Goal: Task Accomplishment & Management: Manage account settings

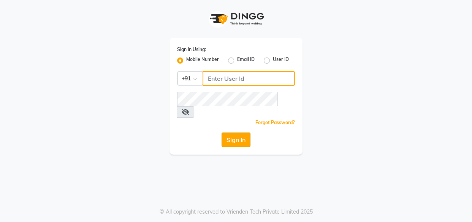
type input "8263956805"
click at [234, 132] on button "Sign In" at bounding box center [236, 139] width 29 height 14
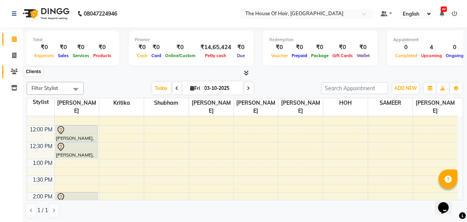
click at [14, 74] on icon at bounding box center [14, 71] width 7 height 6
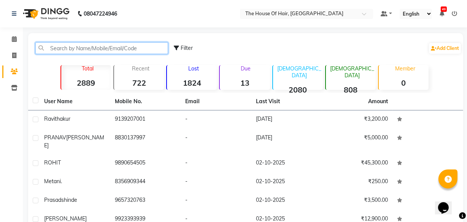
click at [56, 49] on input "text" at bounding box center [101, 48] width 133 height 12
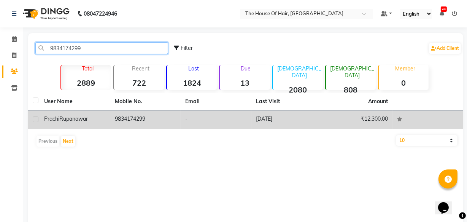
type input "9834174299"
click at [66, 124] on td "Prachi Rupanawar" at bounding box center [75, 119] width 71 height 19
click at [66, 123] on div "Prachi Rupanawar" at bounding box center [75, 119] width 62 height 8
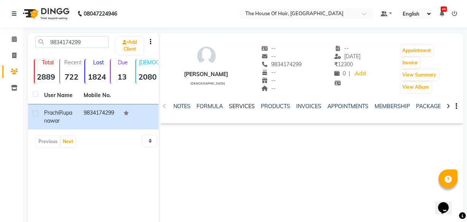
click at [242, 107] on link "SERVICES" at bounding box center [242, 106] width 26 height 7
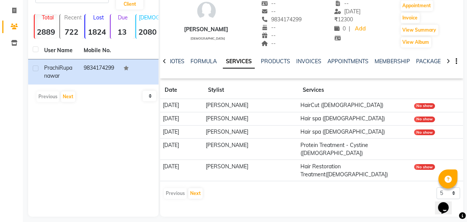
scroll to position [51, 0]
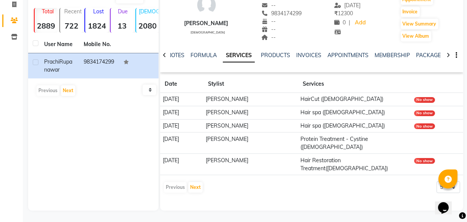
click at [187, 181] on div "Previous Next" at bounding box center [183, 187] width 40 height 12
click at [194, 182] on button "Next" at bounding box center [195, 187] width 14 height 11
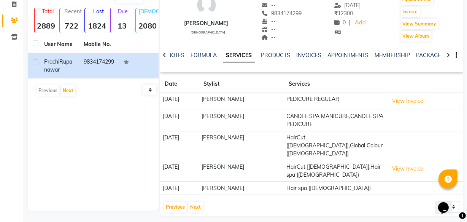
click at [369, 141] on td "HairCut (Female),Global Colour (Male)" at bounding box center [335, 145] width 102 height 29
click at [12, 2] on icon at bounding box center [14, 5] width 4 height 6
select select "service"
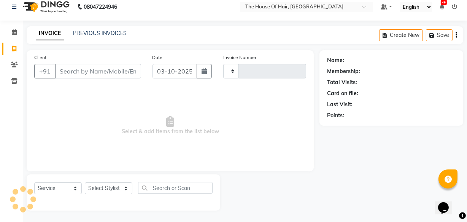
scroll to position [7, 0]
type input "2173"
select select "5992"
click at [16, 31] on icon at bounding box center [14, 32] width 5 height 6
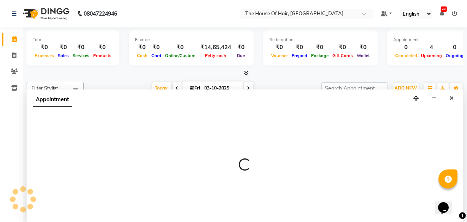
select select "90281"
select select "615"
select select "tentative"
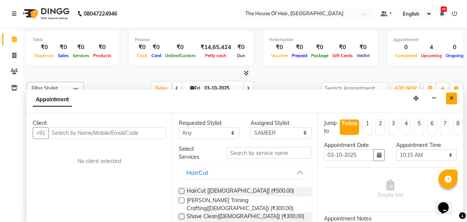
click at [451, 98] on icon "Close" at bounding box center [452, 97] width 4 height 5
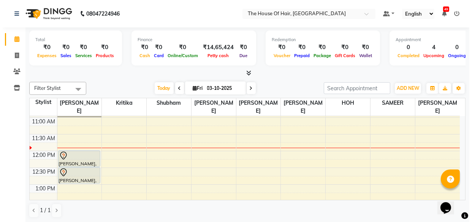
scroll to position [100, 0]
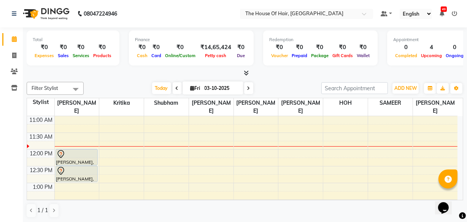
select select "90281"
select select "tentative"
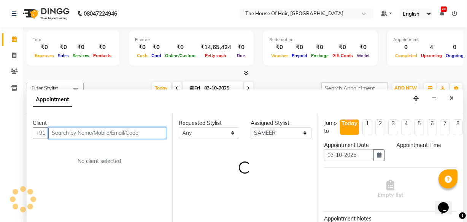
select select "675"
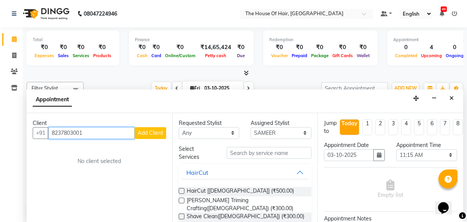
type input "8237803001"
click at [148, 129] on button "Add Client" at bounding box center [151, 133] width 32 height 12
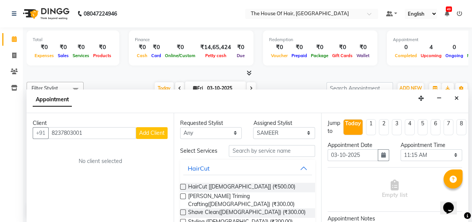
select select "22"
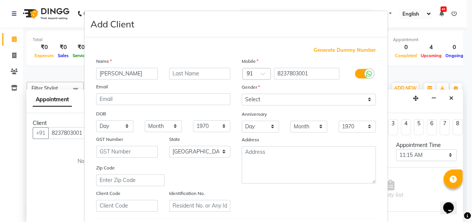
type input "chaitan"
click at [176, 76] on input "text" at bounding box center [200, 74] width 62 height 12
type input "rathod"
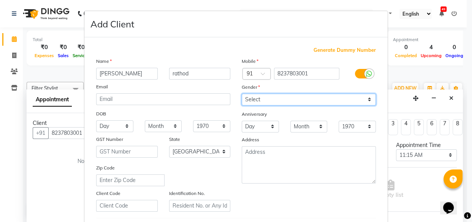
click at [256, 100] on select "Select [DEMOGRAPHIC_DATA] [DEMOGRAPHIC_DATA] Other Prefer Not To Say" at bounding box center [309, 100] width 134 height 12
select select "[DEMOGRAPHIC_DATA]"
click at [242, 94] on select "Select [DEMOGRAPHIC_DATA] [DEMOGRAPHIC_DATA] Other Prefer Not To Say" at bounding box center [309, 100] width 134 height 12
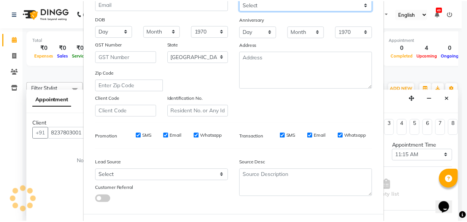
scroll to position [132, 0]
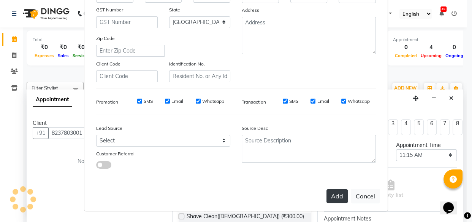
click at [339, 194] on button "Add" at bounding box center [337, 196] width 21 height 14
select select
select select "null"
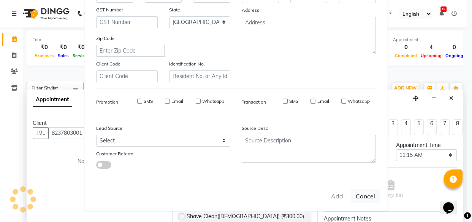
select select
checkbox input "false"
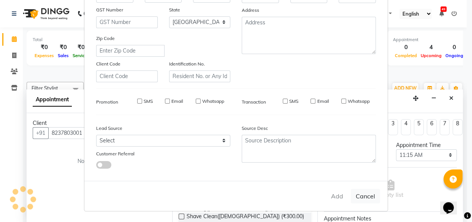
checkbox input "false"
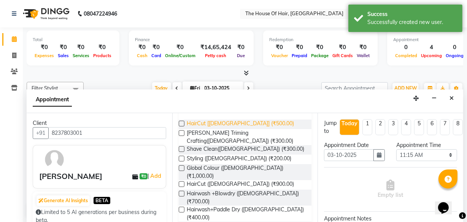
scroll to position [62, 0]
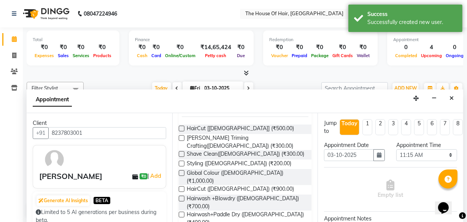
click at [180, 127] on label at bounding box center [182, 129] width 6 height 6
click at [180, 127] on input "checkbox" at bounding box center [181, 129] width 5 height 5
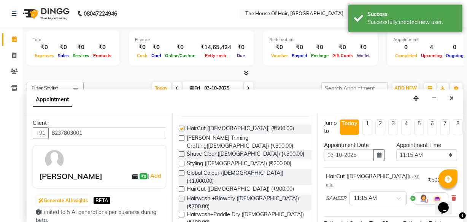
checkbox input "false"
click at [180, 138] on label at bounding box center [182, 138] width 6 height 6
click at [180, 138] on input "checkbox" at bounding box center [181, 138] width 5 height 5
checkbox input "false"
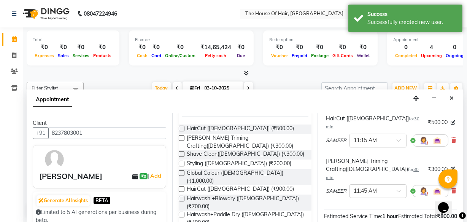
scroll to position [128, 0]
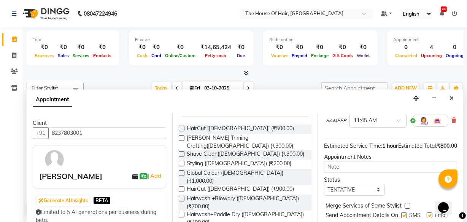
click at [406, 203] on label at bounding box center [408, 206] width 6 height 6
click at [406, 204] on input "checkbox" at bounding box center [407, 206] width 5 height 5
checkbox input "true"
click at [376, 184] on select "Select TENTATIVE CONFIRM CHECK-IN UPCOMING" at bounding box center [354, 190] width 61 height 12
select select "upcoming"
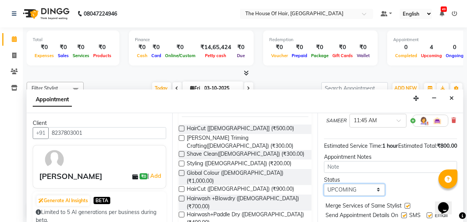
click at [324, 184] on select "Select TENTATIVE CONFIRM CHECK-IN UPCOMING" at bounding box center [354, 190] width 61 height 12
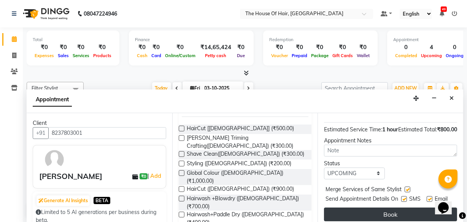
click at [392, 207] on button "Book" at bounding box center [390, 214] width 133 height 14
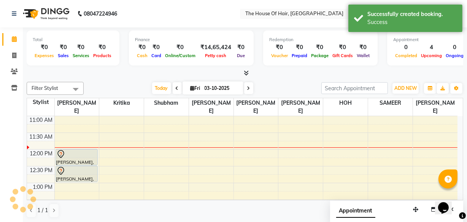
scroll to position [0, 0]
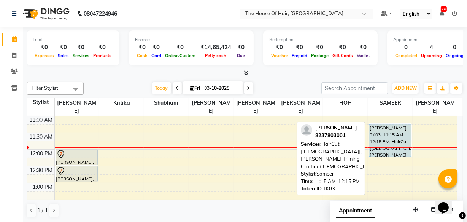
click at [397, 132] on div "chaitan rathod, TK03, 11:15 AM-12:15 PM, HairCut [Male],Beard Triming Crafting(…" at bounding box center [390, 140] width 42 height 32
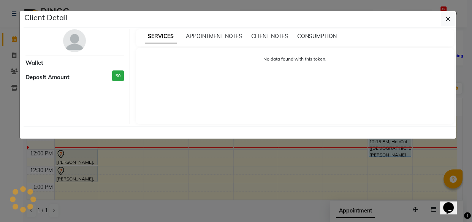
select select "5"
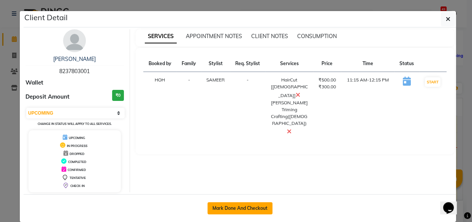
click at [221, 207] on button "Mark Done And Checkout" at bounding box center [240, 208] width 65 height 12
select select "service"
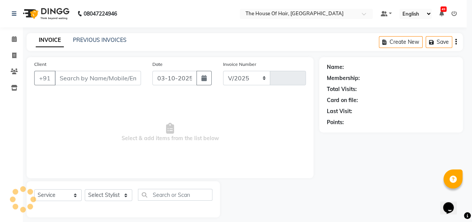
select select "5992"
type input "2173"
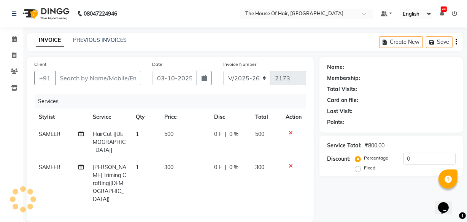
type input "8237803001"
select select "90281"
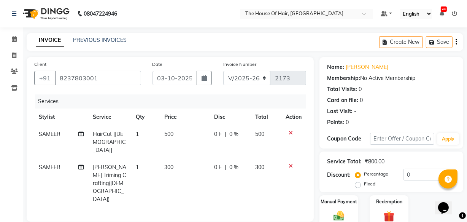
scroll to position [71, 0]
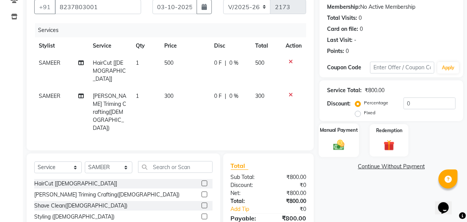
click at [337, 143] on img at bounding box center [339, 144] width 18 height 13
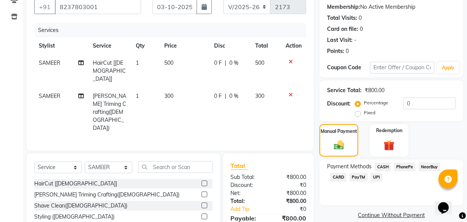
click at [374, 174] on span "UPI" at bounding box center [377, 177] width 12 height 9
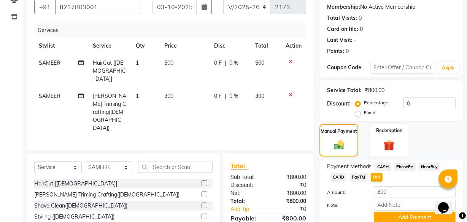
scroll to position [108, 0]
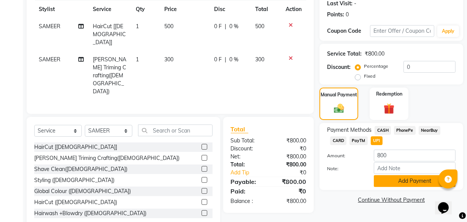
click at [422, 182] on button "Add Payment" at bounding box center [415, 181] width 82 height 12
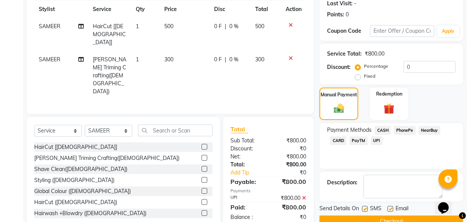
scroll to position [124, 0]
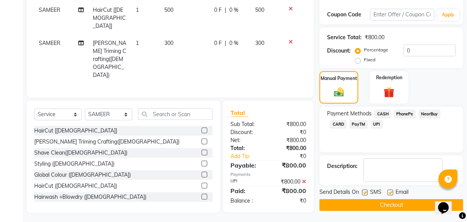
click at [385, 203] on button "Checkout" at bounding box center [391, 205] width 144 height 12
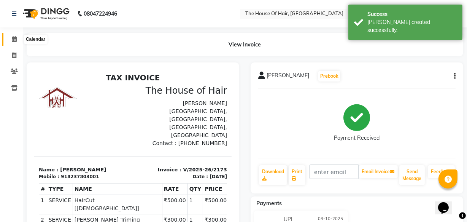
click at [12, 39] on icon at bounding box center [14, 39] width 5 height 6
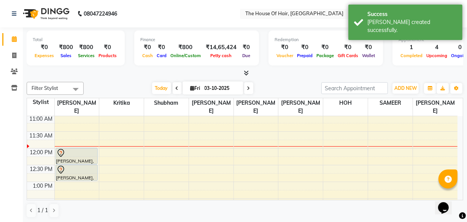
scroll to position [99, 0]
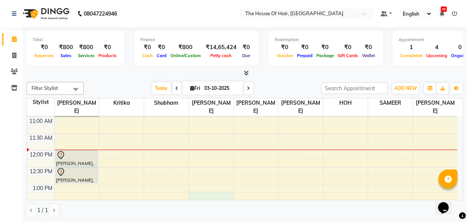
click at [233, 192] on td at bounding box center [255, 196] width 403 height 8
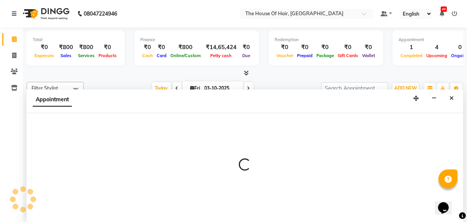
scroll to position [0, 0]
select select "57808"
select select "tentative"
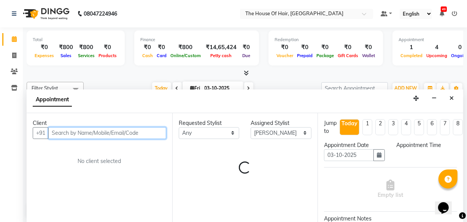
select select "795"
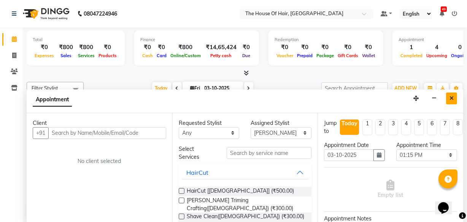
click at [450, 97] on icon "Close" at bounding box center [452, 97] width 4 height 5
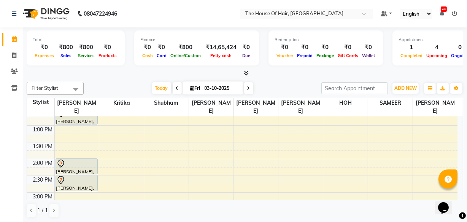
scroll to position [158, 0]
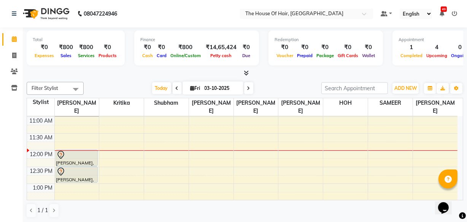
scroll to position [90, 0]
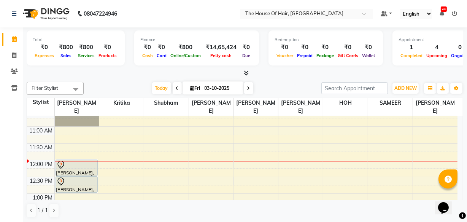
click at [176, 87] on icon at bounding box center [177, 88] width 3 height 5
type input "02-10-2025"
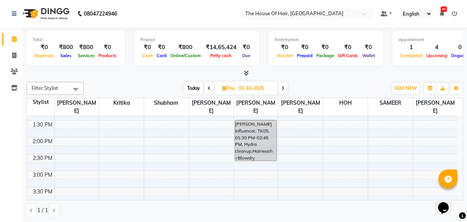
scroll to position [179, 0]
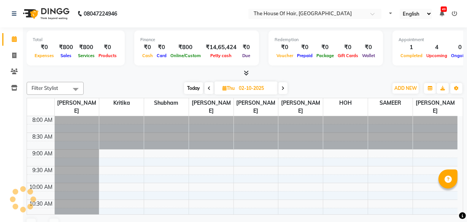
select select "en"
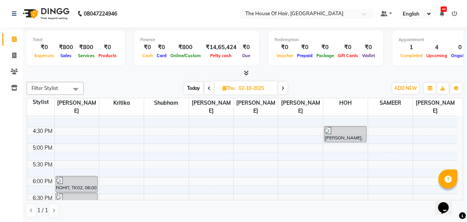
click at [280, 87] on span at bounding box center [282, 88] width 9 height 12
type input "03-10-2025"
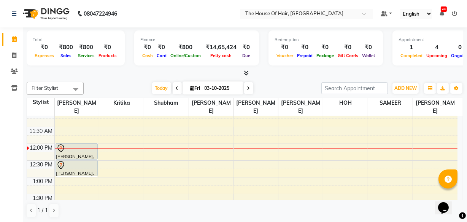
scroll to position [106, 0]
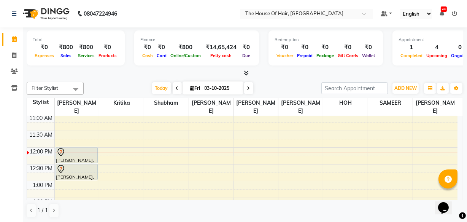
scroll to position [106, 0]
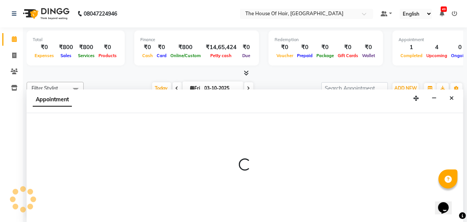
select select "91289"
select select "tentative"
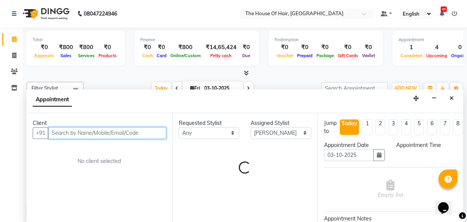
select select "720"
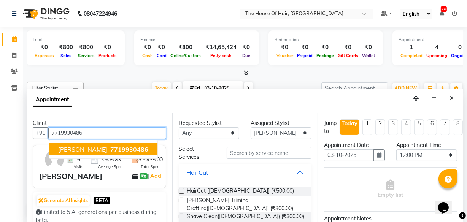
click at [91, 145] on span "Satyam Chobe" at bounding box center [82, 149] width 49 height 8
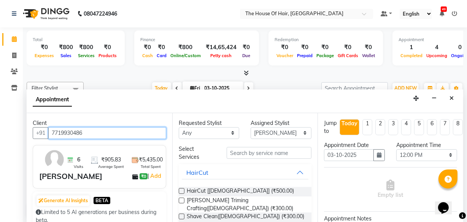
type input "7719930486"
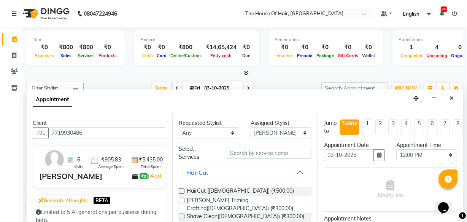
click at [181, 190] on label at bounding box center [182, 191] width 6 height 6
click at [181, 190] on input "checkbox" at bounding box center [181, 191] width 5 height 5
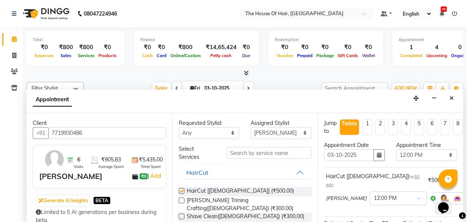
checkbox input "false"
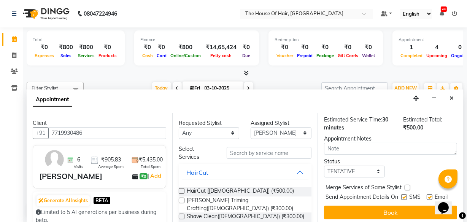
scroll to position [111, 0]
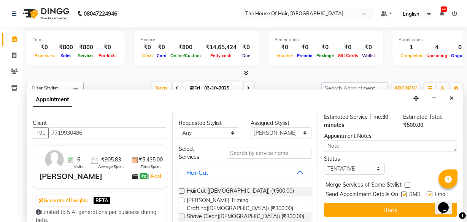
click at [408, 182] on label at bounding box center [408, 185] width 6 height 6
click at [408, 183] on input "checkbox" at bounding box center [407, 185] width 5 height 5
checkbox input "true"
click at [377, 163] on select "Select TENTATIVE CONFIRM CHECK-IN UPCOMING" at bounding box center [354, 169] width 61 height 12
select select "upcoming"
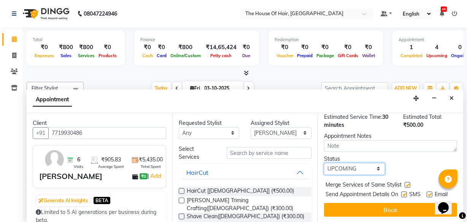
click at [324, 163] on select "Select TENTATIVE CONFIRM CHECK-IN UPCOMING" at bounding box center [354, 169] width 61 height 12
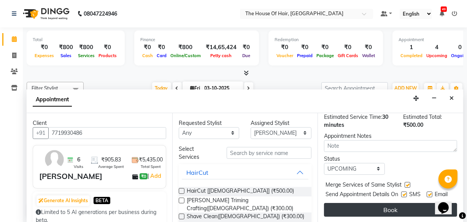
click at [396, 204] on button "Book" at bounding box center [390, 210] width 133 height 14
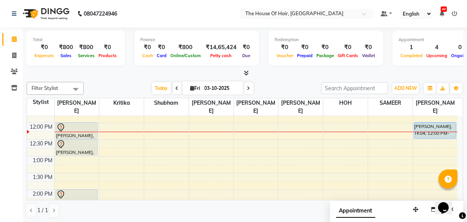
scroll to position [135, 0]
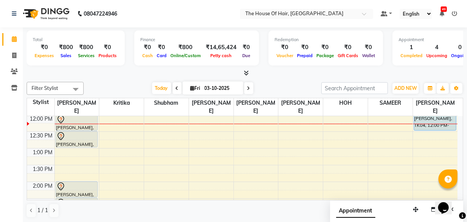
click at [414, 134] on div "8:00 AM 8:30 AM 9:00 AM 9:30 AM 10:00 AM 10:30 AM 11:00 AM 11:30 AM 12:00 PM 12…" at bounding box center [242, 215] width 431 height 468
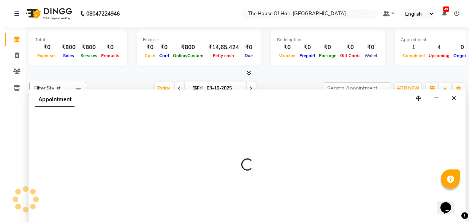
scroll to position [0, 0]
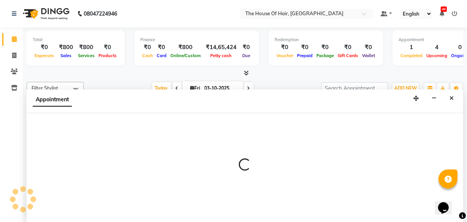
select select "91289"
select select "tentative"
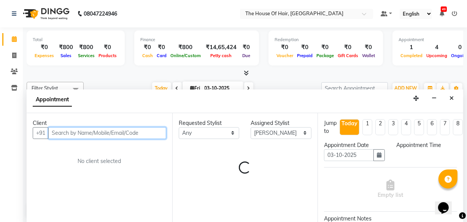
select select "750"
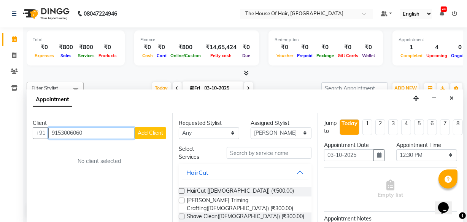
type input "9153006060"
click at [149, 130] on span "Add Client" at bounding box center [150, 132] width 25 height 7
select select "22"
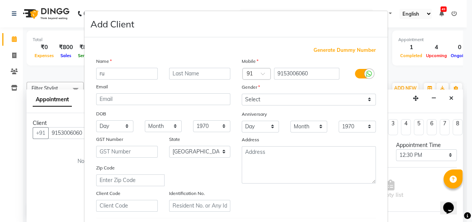
type input "r"
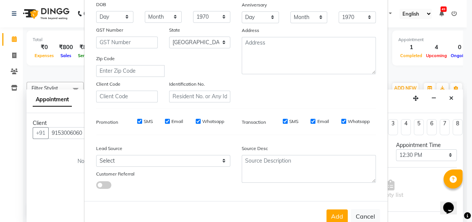
scroll to position [132, 0]
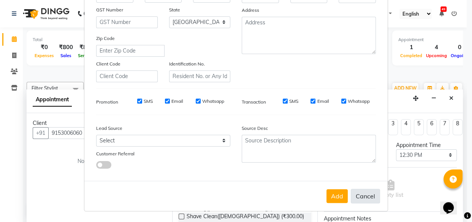
click at [362, 195] on button "Cancel" at bounding box center [365, 196] width 29 height 14
select select
select select "null"
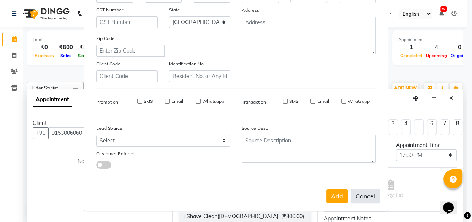
select select
checkbox input "false"
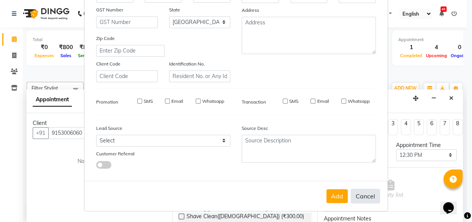
checkbox input "false"
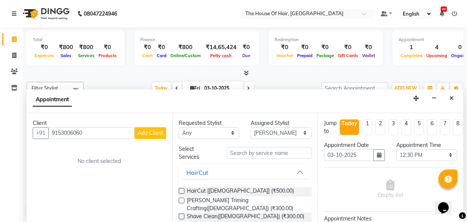
click at [153, 132] on span "Add Client" at bounding box center [150, 132] width 25 height 7
select select "22"
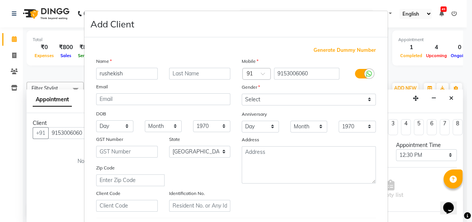
type input "rushekish"
click at [179, 73] on input "text" at bounding box center [200, 74] width 62 height 12
type input "."
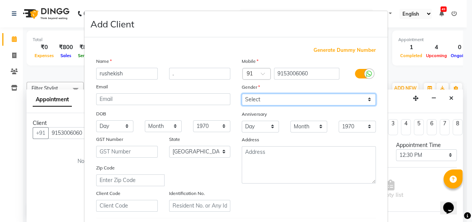
click at [251, 101] on select "Select Male Female Other Prefer Not To Say" at bounding box center [309, 100] width 134 height 12
select select "male"
click at [242, 94] on select "Select Male Female Other Prefer Not To Say" at bounding box center [309, 100] width 134 height 12
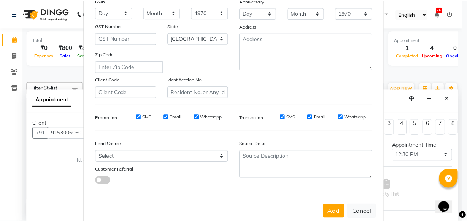
scroll to position [125, 0]
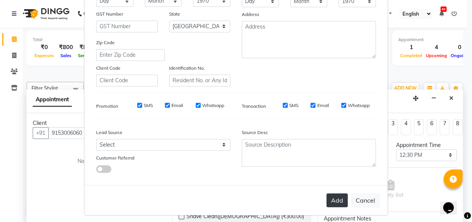
click at [336, 202] on button "Add" at bounding box center [337, 200] width 21 height 14
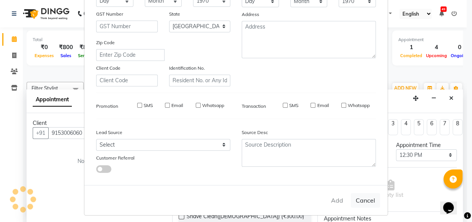
select select
select select "null"
select select
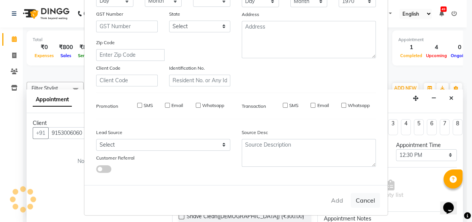
select select
checkbox input "false"
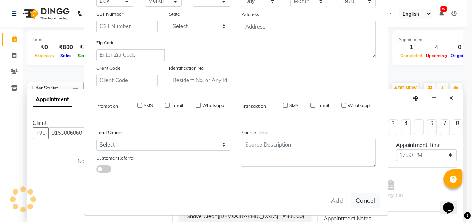
checkbox input "false"
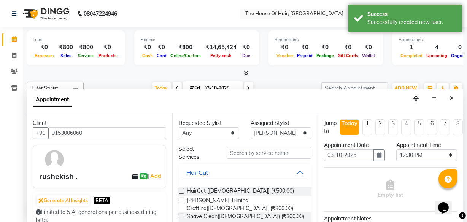
click at [181, 188] on label at bounding box center [182, 191] width 6 height 6
click at [181, 189] on input "checkbox" at bounding box center [181, 191] width 5 height 5
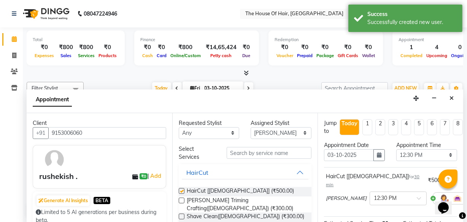
checkbox input "false"
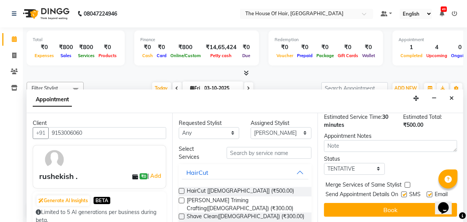
scroll to position [111, 0]
click at [406, 182] on label at bounding box center [408, 185] width 6 height 6
click at [406, 183] on input "checkbox" at bounding box center [407, 185] width 5 height 5
checkbox input "true"
click at [379, 163] on select "Select TENTATIVE CONFIRM CHECK-IN UPCOMING" at bounding box center [354, 169] width 61 height 12
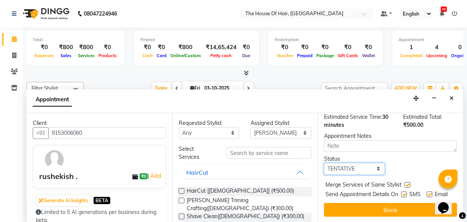
select select "upcoming"
click at [324, 163] on select "Select TENTATIVE CONFIRM CHECK-IN UPCOMING" at bounding box center [354, 169] width 61 height 12
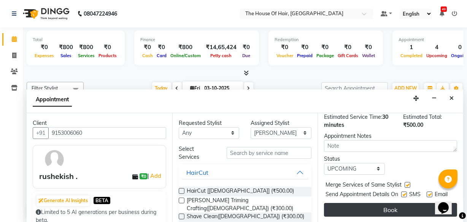
click at [396, 203] on button "Book" at bounding box center [390, 210] width 133 height 14
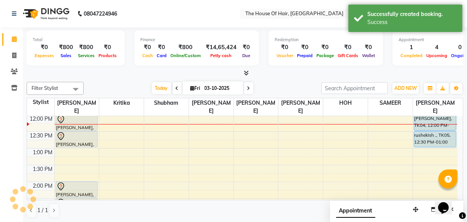
scroll to position [0, 0]
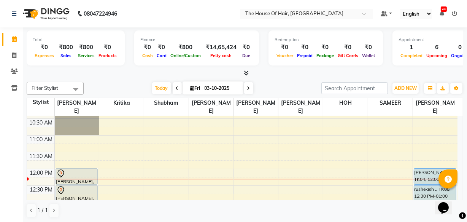
scroll to position [82, 0]
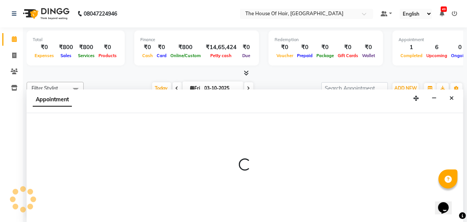
select select "57808"
select select "705"
select select "tentative"
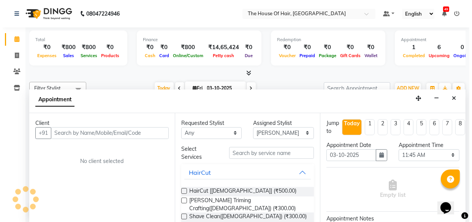
scroll to position [0, 0]
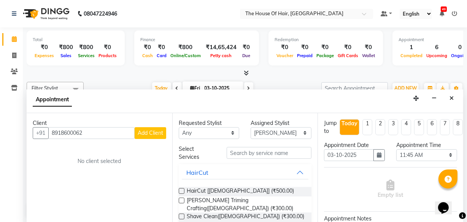
type input "8918600062"
click at [153, 128] on button "Add Client" at bounding box center [151, 133] width 32 height 12
select select "22"
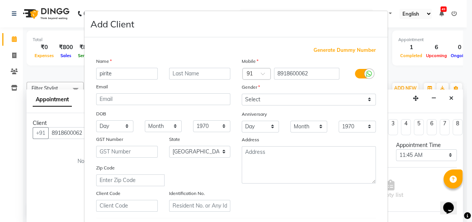
type input "pirite"
click at [181, 72] on input "text" at bounding box center [200, 74] width 62 height 12
click at [178, 73] on input "chadekar" at bounding box center [200, 74] width 62 height 12
type input "[PERSON_NAME]"
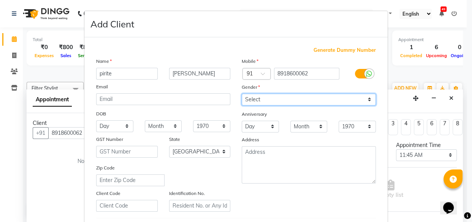
click at [259, 102] on select "Select [DEMOGRAPHIC_DATA] [DEMOGRAPHIC_DATA] Other Prefer Not To Say" at bounding box center [309, 100] width 134 height 12
select select "[DEMOGRAPHIC_DATA]"
click at [242, 94] on select "Select [DEMOGRAPHIC_DATA] [DEMOGRAPHIC_DATA] Other Prefer Not To Say" at bounding box center [309, 100] width 134 height 12
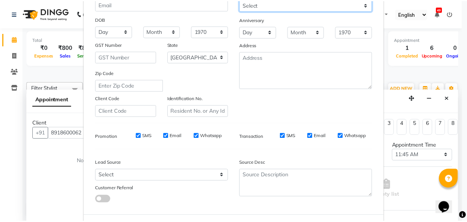
scroll to position [132, 0]
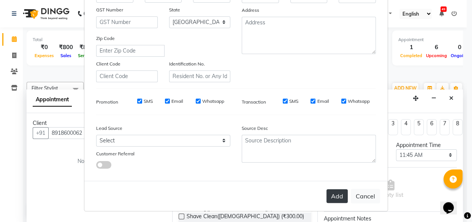
click at [332, 194] on button "Add" at bounding box center [337, 196] width 21 height 14
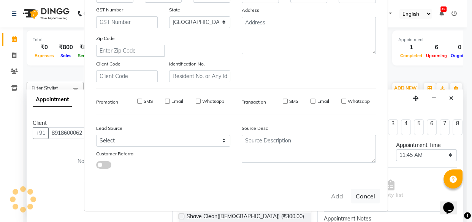
select select
select select "null"
select select
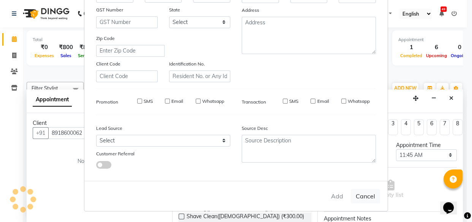
select select
checkbox input "false"
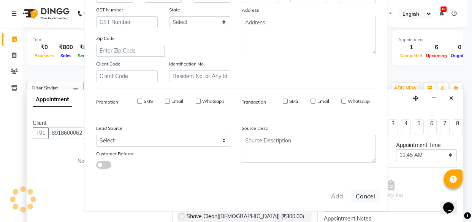
checkbox input "false"
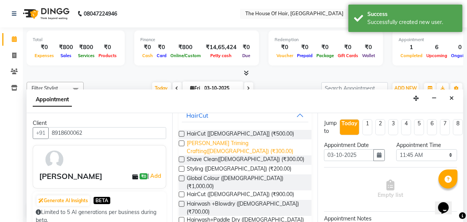
scroll to position [57, 0]
click at [180, 191] on label at bounding box center [182, 194] width 6 height 6
click at [180, 192] on input "checkbox" at bounding box center [181, 194] width 5 height 5
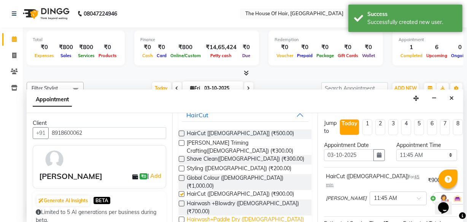
checkbox input "false"
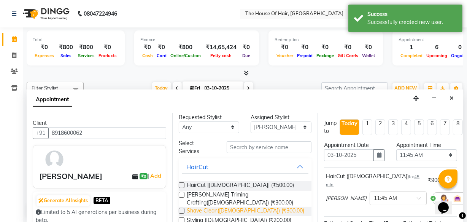
scroll to position [0, 0]
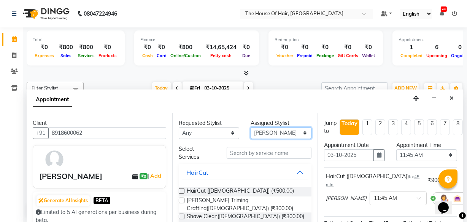
click at [294, 134] on select "Select Aarohi Ubale Amit Rasal HARSHAL AHIRRAO HOH Kanchan Chouhan Kritika navi…" at bounding box center [281, 133] width 61 height 12
select select "64184"
click at [251, 127] on select "Select Aarohi Ubale Amit Rasal HARSHAL AHIRRAO HOH Kanchan Chouhan Kritika navi…" at bounding box center [281, 133] width 61 height 12
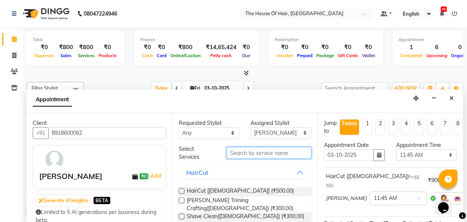
click at [256, 153] on input "text" at bounding box center [269, 153] width 85 height 12
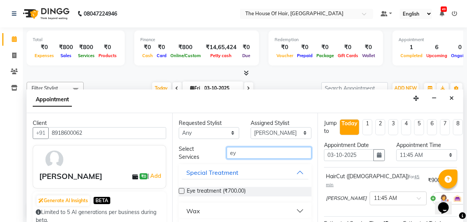
scroll to position [19, 0]
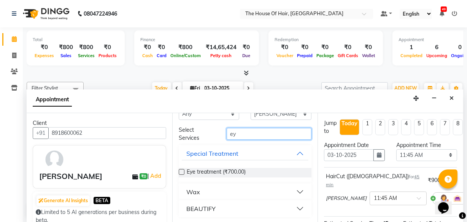
type input "ey"
click at [290, 205] on button "BEAUTIFY" at bounding box center [245, 209] width 127 height 14
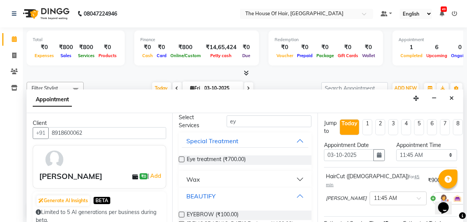
scroll to position [50, 0]
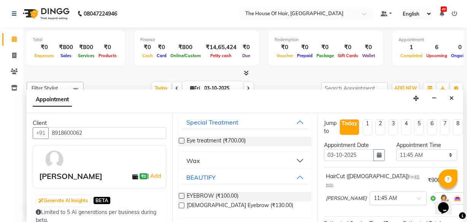
click at [183, 194] on label at bounding box center [182, 196] width 6 height 6
click at [183, 194] on input "checkbox" at bounding box center [181, 196] width 5 height 5
checkbox input "false"
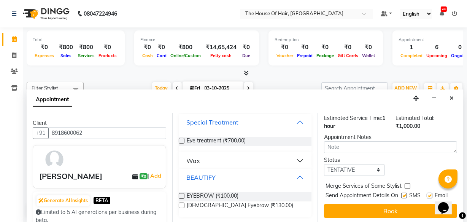
scroll to position [147, 0]
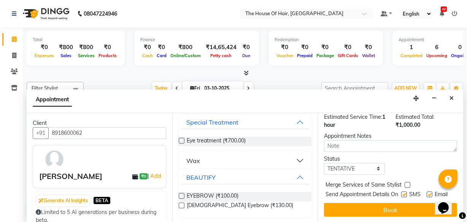
click at [405, 182] on label at bounding box center [408, 185] width 6 height 6
click at [405, 183] on input "checkbox" at bounding box center [407, 185] width 5 height 5
checkbox input "true"
click at [377, 163] on select "Select TENTATIVE CONFIRM CHECK-IN UPCOMING" at bounding box center [354, 169] width 61 height 12
select select "upcoming"
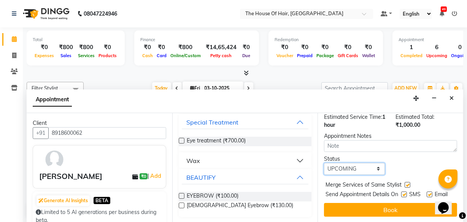
click at [324, 163] on select "Select TENTATIVE CONFIRM CHECK-IN UPCOMING" at bounding box center [354, 169] width 61 height 12
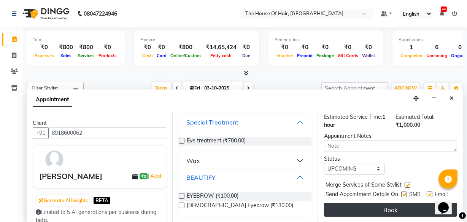
click at [390, 203] on button "Book" at bounding box center [390, 210] width 133 height 14
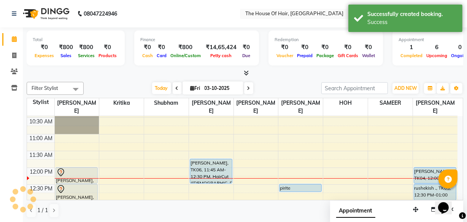
scroll to position [0, 0]
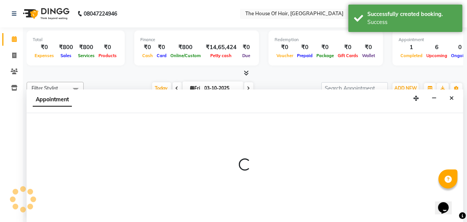
select select "57808"
select select "750"
select select "tentative"
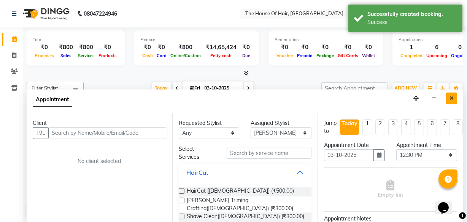
click at [447, 102] on button "Close" at bounding box center [451, 98] width 11 height 12
click at [447, 102] on span "[PERSON_NAME]" at bounding box center [435, 106] width 44 height 17
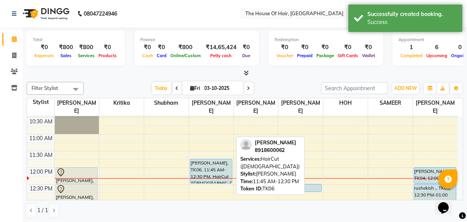
click at [202, 163] on div "pirite chandekar, TK06, 11:45 AM-12:30 PM, HairCut (Female)" at bounding box center [211, 171] width 42 height 24
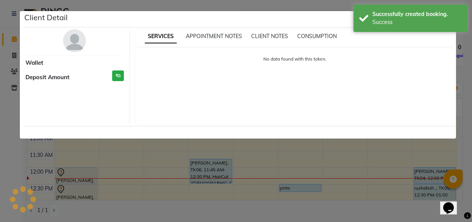
select select "5"
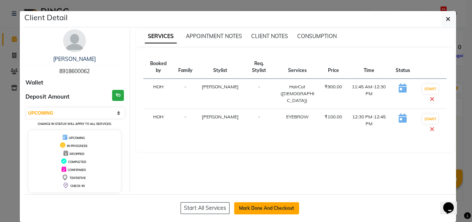
click at [269, 208] on button "Mark Done And Checkout" at bounding box center [266, 208] width 65 height 12
select select "5992"
select select "service"
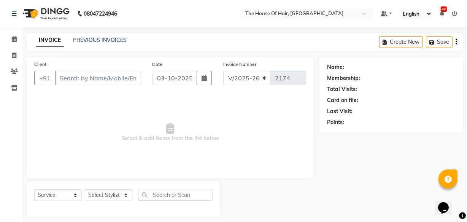
type input "8918600062"
select select "64184"
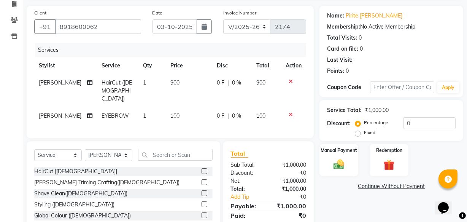
scroll to position [52, 0]
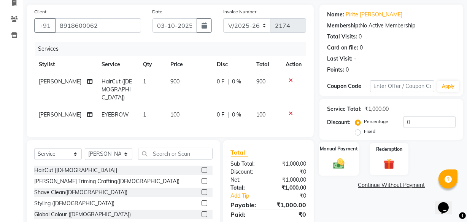
click at [334, 165] on img at bounding box center [339, 163] width 18 height 13
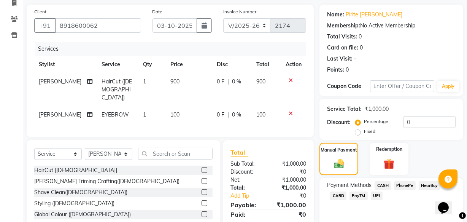
click at [372, 193] on span "UPI" at bounding box center [377, 195] width 12 height 9
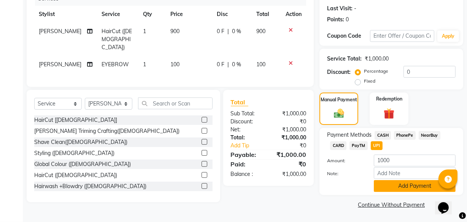
click at [390, 180] on button "Add Payment" at bounding box center [415, 186] width 82 height 12
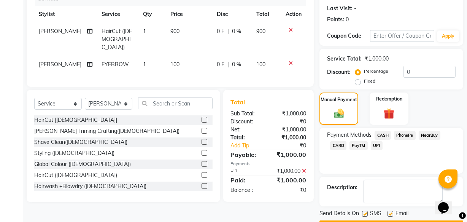
scroll to position [124, 0]
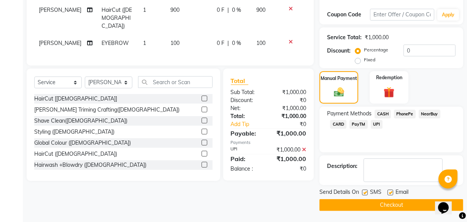
click at [378, 204] on button "Checkout" at bounding box center [391, 205] width 144 height 12
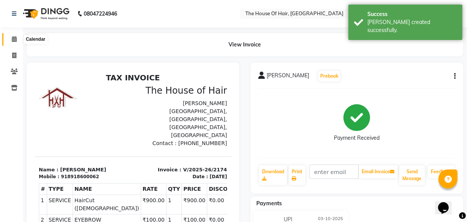
click at [14, 38] on icon at bounding box center [14, 39] width 5 height 6
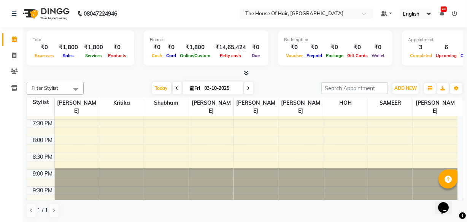
scroll to position [383, 0]
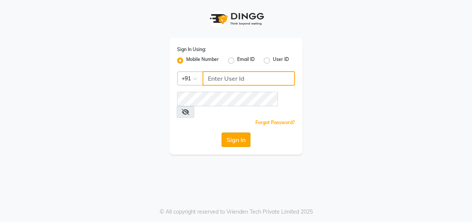
type input "8263956805"
click at [242, 132] on button "Sign In" at bounding box center [236, 139] width 29 height 14
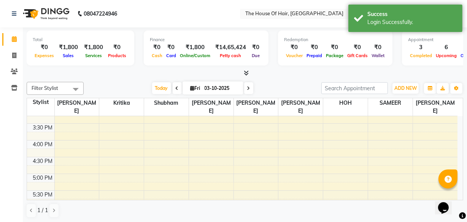
scroll to position [246, 0]
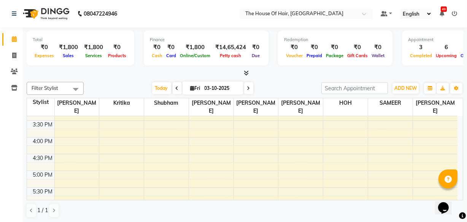
click at [256, 55] on div "Total ₹0 Expenses ₹1,800 Sales ₹1,800 Services ₹0 Products Finance ₹0 Cash ₹0 C…" at bounding box center [245, 124] width 444 height 195
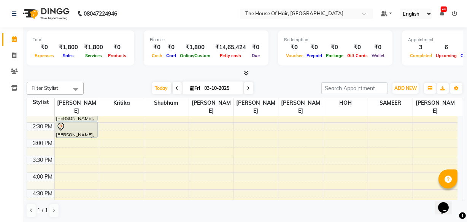
click at [197, 147] on div "8:00 AM 8:30 AM 9:00 AM 9:30 AM 10:00 AM 10:30 AM 11:00 AM 11:30 AM 12:00 PM 12…" at bounding box center [242, 139] width 431 height 468
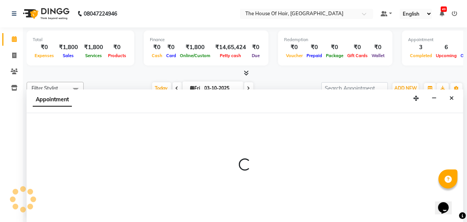
scroll to position [65, 0]
select select "57808"
select select "915"
select select "tentative"
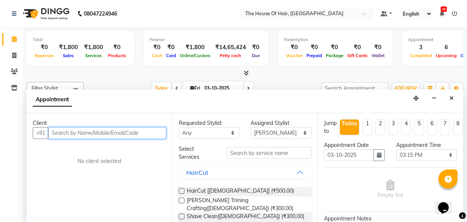
scroll to position [0, 0]
click at [61, 136] on input "text" at bounding box center [107, 133] width 118 height 12
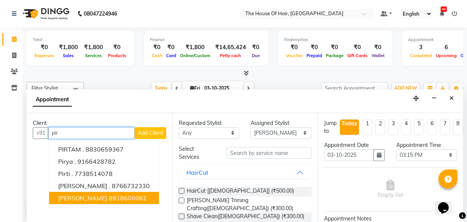
click at [118, 194] on ngb-highlight "8918600062" at bounding box center [128, 198] width 38 height 8
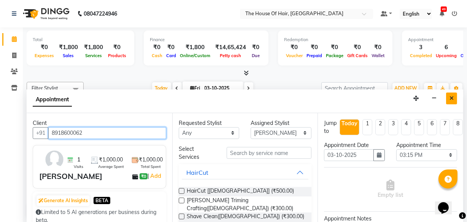
type input "8918600062"
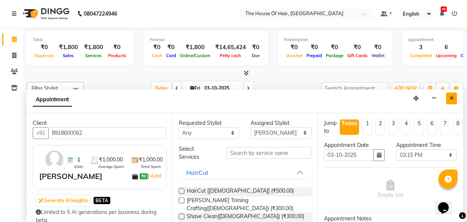
click at [453, 102] on button "Close" at bounding box center [451, 98] width 11 height 12
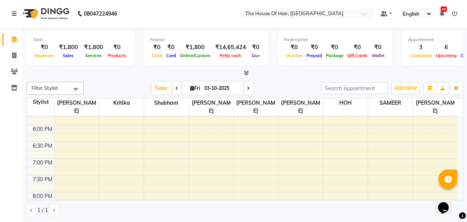
scroll to position [325, 0]
click at [57, 158] on div "8:00 AM 8:30 AM 9:00 AM 9:30 AM 10:00 AM 10:30 AM 11:00 AM 11:30 AM 12:00 PM 12…" at bounding box center [242, 25] width 431 height 468
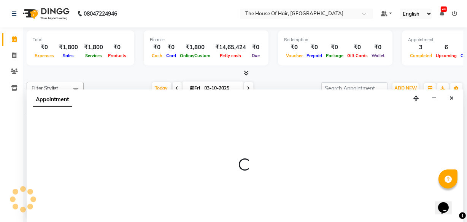
select select "42812"
select select "tentative"
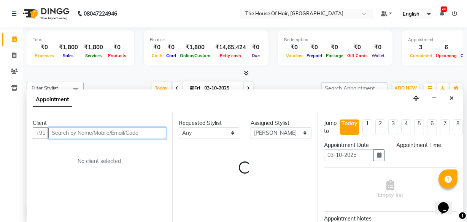
select select "1140"
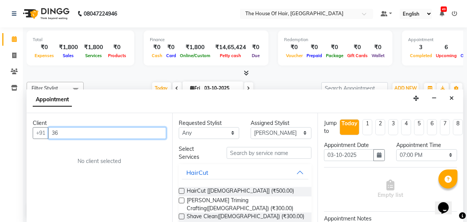
type input "3"
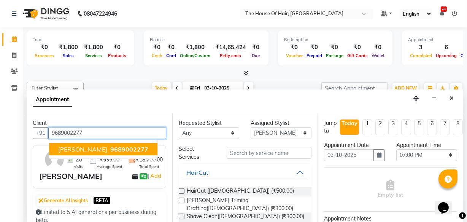
click at [123, 149] on span "9689002277" at bounding box center [129, 149] width 38 height 8
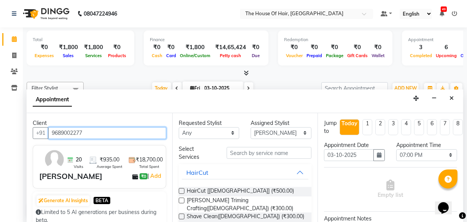
type input "9689002277"
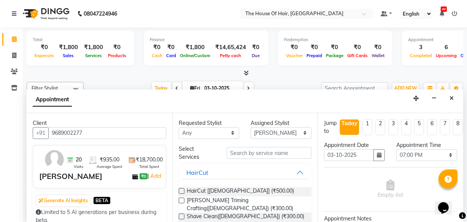
click at [181, 190] on label at bounding box center [182, 191] width 6 height 6
click at [181, 190] on input "checkbox" at bounding box center [181, 191] width 5 height 5
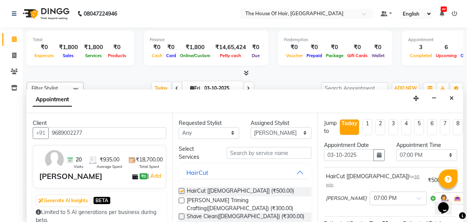
checkbox input "false"
click at [180, 199] on label at bounding box center [182, 200] width 6 height 6
click at [180, 199] on input "checkbox" at bounding box center [181, 201] width 5 height 5
checkbox input "false"
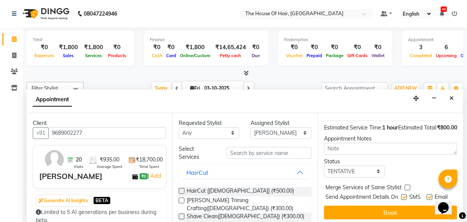
scroll to position [147, 0]
click at [406, 184] on label at bounding box center [408, 187] width 6 height 6
click at [406, 185] on input "checkbox" at bounding box center [407, 187] width 5 height 5
checkbox input "true"
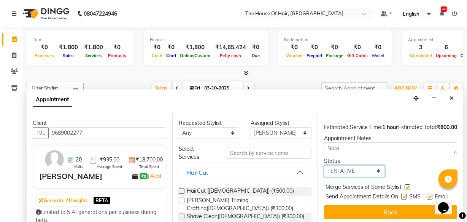
click at [377, 165] on select "Select TENTATIVE CONFIRM CHECK-IN UPCOMING" at bounding box center [354, 171] width 61 height 12
select select "upcoming"
click at [324, 165] on select "Select TENTATIVE CONFIRM CHECK-IN UPCOMING" at bounding box center [354, 171] width 61 height 12
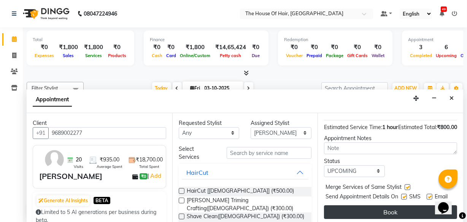
click at [384, 205] on button "Book" at bounding box center [390, 212] width 133 height 14
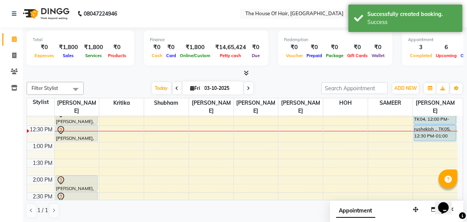
scroll to position [141, 0]
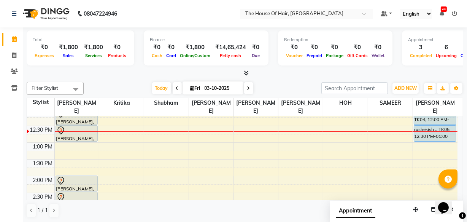
click at [247, 87] on icon at bounding box center [248, 88] width 3 height 5
type input "04-10-2025"
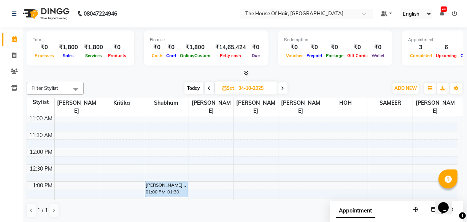
scroll to position [102, 0]
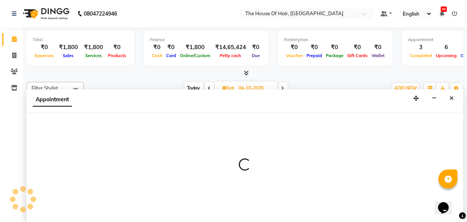
select select "57808"
select select "690"
select select "tentative"
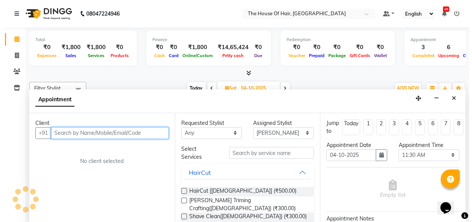
scroll to position [0, 0]
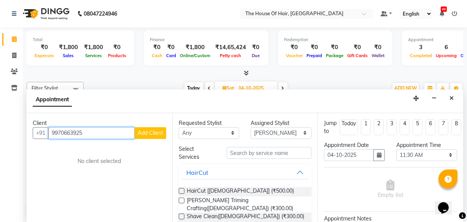
type input "9970663925"
click at [148, 131] on span "Add Client" at bounding box center [150, 132] width 25 height 7
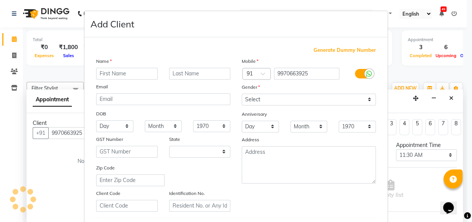
select select "22"
type input "rohan"
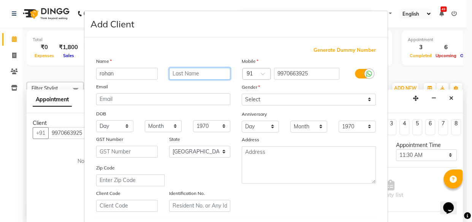
click at [177, 73] on input "text" at bounding box center [200, 74] width 62 height 12
type input "."
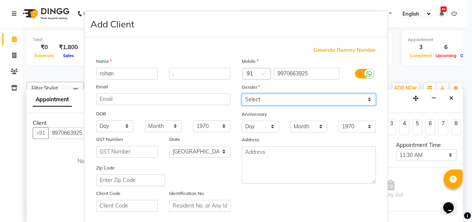
click at [251, 97] on select "Select Male Female Other Prefer Not To Say" at bounding box center [309, 100] width 134 height 12
select select "[DEMOGRAPHIC_DATA]"
click at [242, 94] on select "Select Male Female Other Prefer Not To Say" at bounding box center [309, 100] width 134 height 12
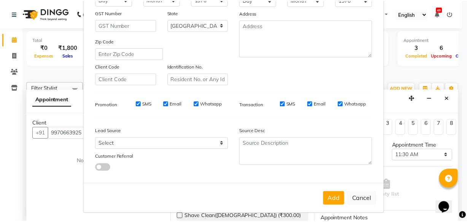
scroll to position [132, 0]
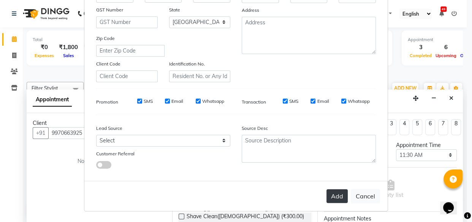
click at [332, 194] on button "Add" at bounding box center [337, 196] width 21 height 14
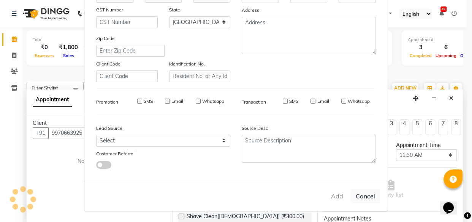
select select
select select "null"
select select
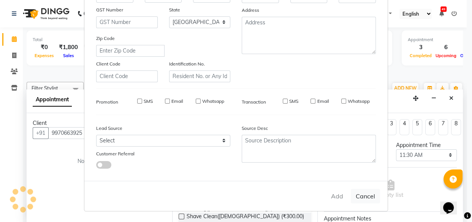
select select
checkbox input "false"
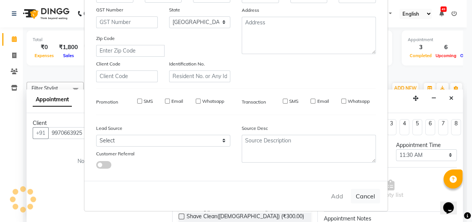
checkbox input "false"
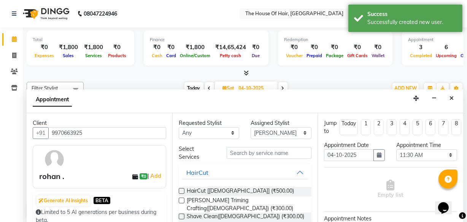
click at [181, 189] on label at bounding box center [182, 191] width 6 height 6
click at [181, 189] on input "checkbox" at bounding box center [181, 191] width 5 height 5
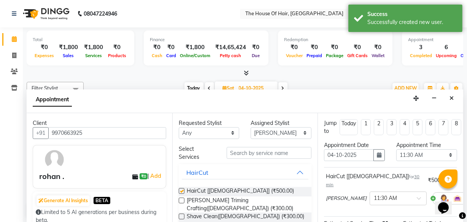
checkbox input "false"
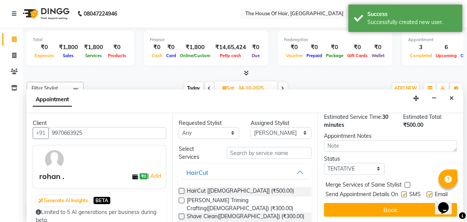
scroll to position [111, 0]
click at [407, 182] on label at bounding box center [408, 185] width 6 height 6
click at [407, 183] on input "checkbox" at bounding box center [407, 185] width 5 height 5
checkbox input "true"
click at [375, 163] on select "Select TENTATIVE CONFIRM UPCOMING" at bounding box center [354, 169] width 61 height 12
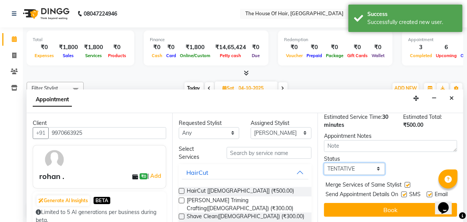
select select "upcoming"
click at [324, 163] on select "Select TENTATIVE CONFIRM UPCOMING" at bounding box center [354, 169] width 61 height 12
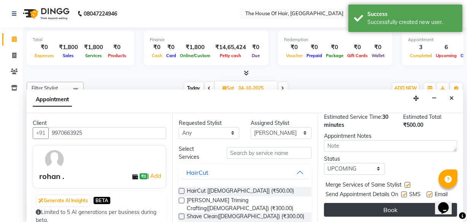
click at [385, 205] on button "Book" at bounding box center [390, 210] width 133 height 14
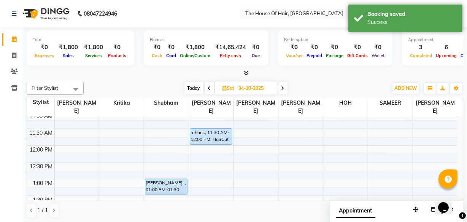
scroll to position [105, 0]
click at [208, 84] on span at bounding box center [209, 88] width 9 height 12
type input "03-10-2025"
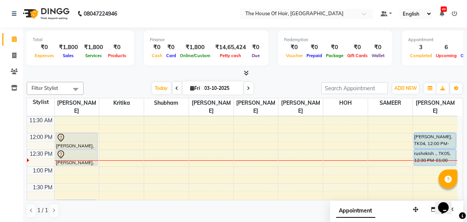
scroll to position [116, 0]
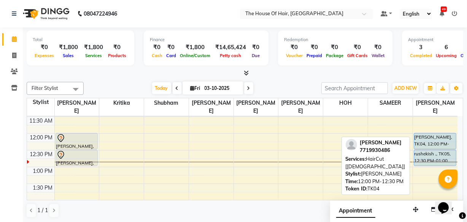
click at [429, 141] on div "Satyam Chobe, TK04, 12:00 PM-12:30 PM, HairCut [Male]" at bounding box center [435, 141] width 42 height 16
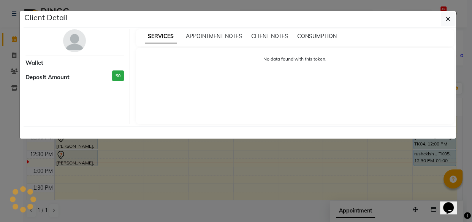
select select "5"
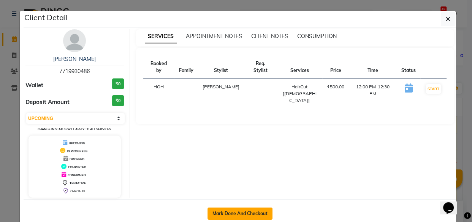
click at [245, 210] on button "Mark Done And Checkout" at bounding box center [240, 213] width 65 height 12
select select "service"
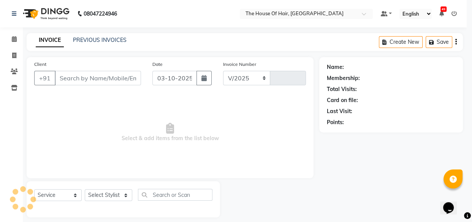
select select "5992"
type input "2175"
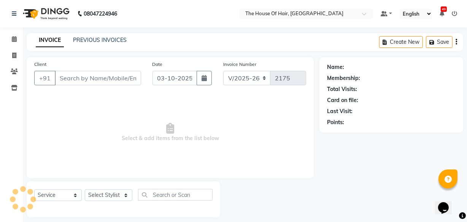
type input "7719930486"
select select "91289"
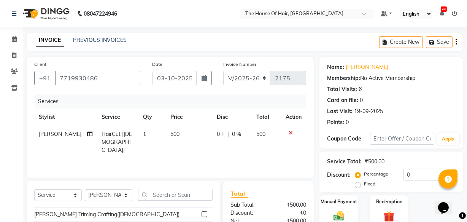
scroll to position [8, 0]
click at [202, 212] on label at bounding box center [205, 214] width 6 height 6
click at [202, 212] on input "checkbox" at bounding box center [204, 213] width 5 height 5
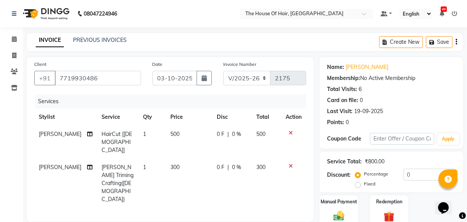
checkbox input "false"
click at [170, 133] on span "500" at bounding box center [174, 133] width 9 height 7
select select "91289"
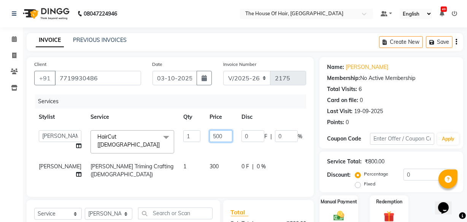
click at [210, 135] on input "500" at bounding box center [221, 136] width 23 height 12
type input "400"
click at [350, 211] on div "Manual Payment" at bounding box center [339, 211] width 40 height 34
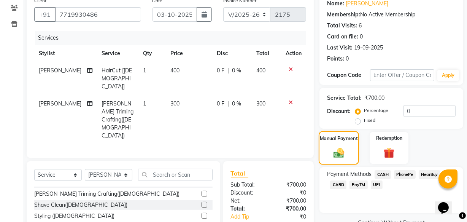
scroll to position [108, 0]
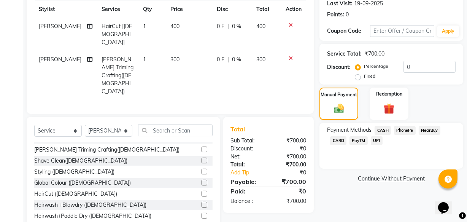
click at [381, 128] on span "CASH" at bounding box center [383, 130] width 16 height 9
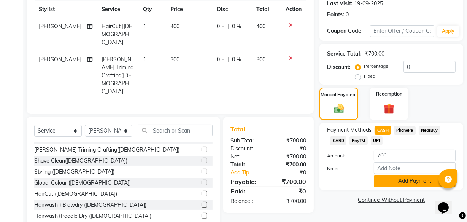
click at [398, 181] on button "Add Payment" at bounding box center [415, 181] width 82 height 12
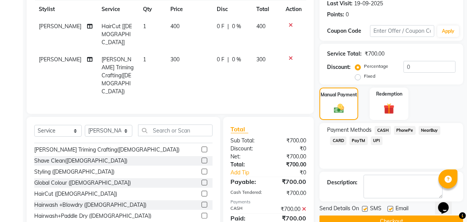
scroll to position [124, 0]
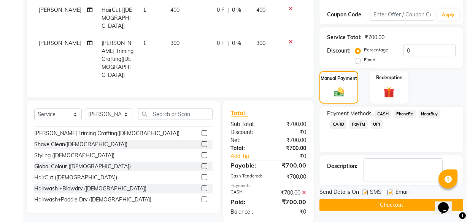
click at [387, 202] on button "Checkout" at bounding box center [391, 205] width 144 height 12
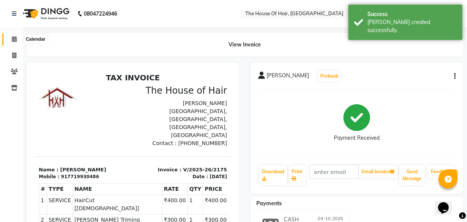
click at [15, 38] on icon at bounding box center [14, 39] width 5 height 6
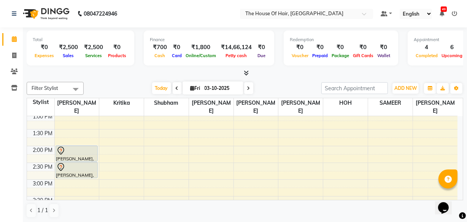
scroll to position [172, 0]
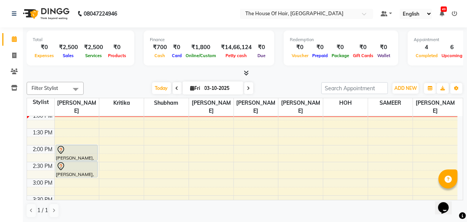
click at [245, 91] on span at bounding box center [248, 88] width 9 height 12
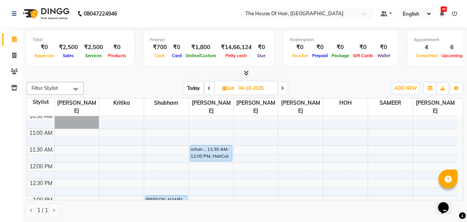
scroll to position [88, 0]
click at [209, 88] on icon at bounding box center [209, 88] width 3 height 5
type input "03-10-2025"
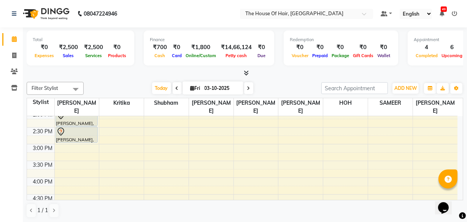
scroll to position [207, 0]
click at [57, 160] on div "8:00 AM 8:30 AM 9:00 AM 9:30 AM 10:00 AM 10:30 AM 11:00 AM 11:30 AM 12:00 PM 12…" at bounding box center [242, 143] width 431 height 468
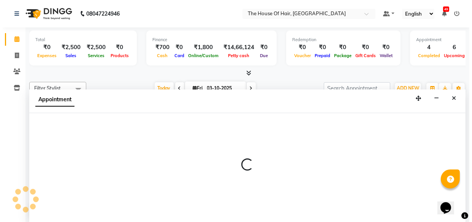
scroll to position [0, 0]
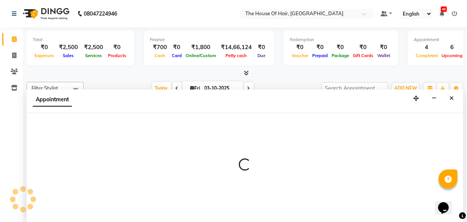
select select "42812"
select select "tentative"
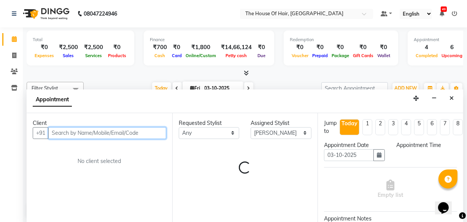
select select "930"
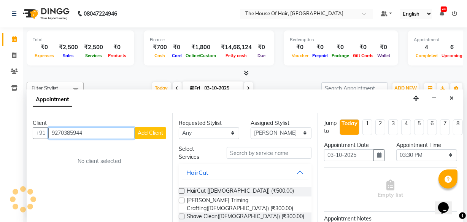
type input "9270385944"
click at [156, 132] on span "Add Client" at bounding box center [150, 132] width 25 height 7
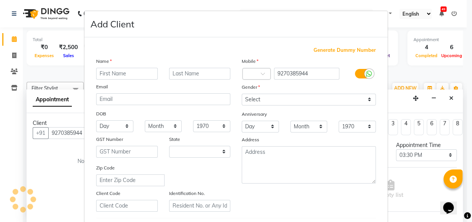
select select "22"
type input "[PERSON_NAME]"
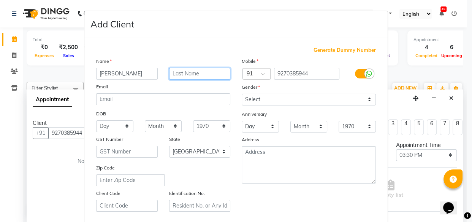
click at [177, 72] on input "text" at bounding box center [200, 74] width 62 height 12
type input "deshmukh"
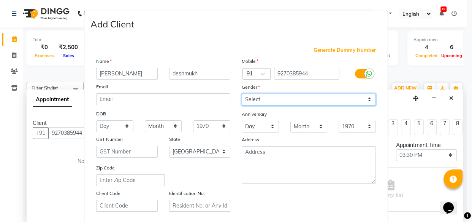
click at [250, 99] on select "Select Male Female Other Prefer Not To Say" at bounding box center [309, 100] width 134 height 12
select select "[DEMOGRAPHIC_DATA]"
click at [242, 94] on select "Select Male Female Other Prefer Not To Say" at bounding box center [309, 100] width 134 height 12
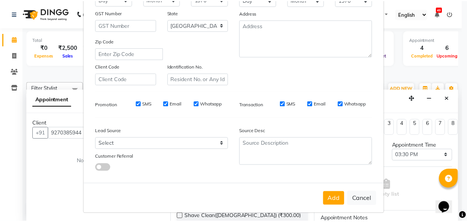
scroll to position [132, 0]
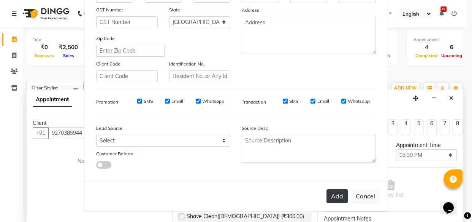
click at [333, 194] on button "Add" at bounding box center [337, 196] width 21 height 14
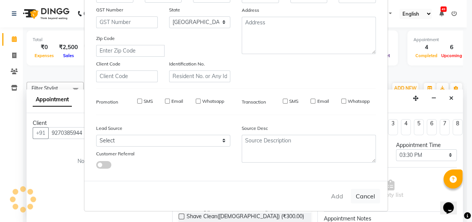
select select
select select "null"
select select
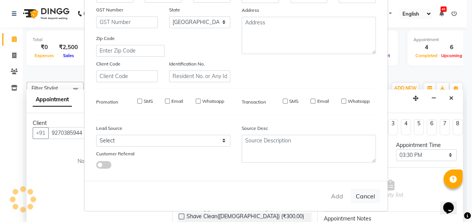
select select
checkbox input "false"
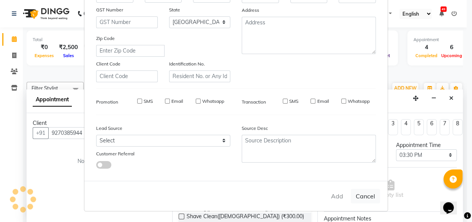
checkbox input "false"
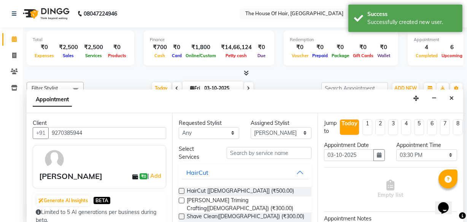
click at [181, 190] on label at bounding box center [182, 191] width 6 height 6
click at [181, 190] on input "checkbox" at bounding box center [181, 191] width 5 height 5
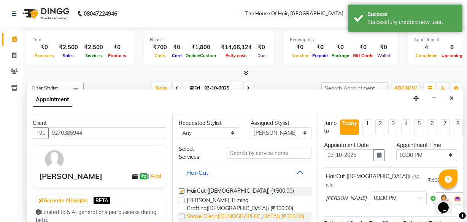
checkbox input "false"
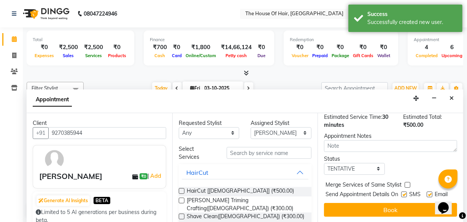
scroll to position [111, 0]
click at [407, 182] on label at bounding box center [408, 185] width 6 height 6
click at [407, 183] on input "checkbox" at bounding box center [407, 185] width 5 height 5
checkbox input "true"
click at [378, 163] on select "Select TENTATIVE CONFIRM CHECK-IN UPCOMING" at bounding box center [354, 169] width 61 height 12
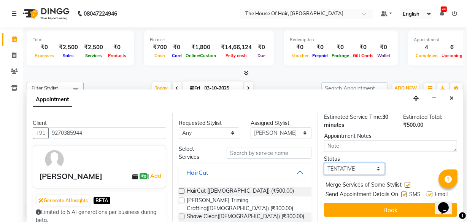
select select "upcoming"
click at [324, 163] on select "Select TENTATIVE CONFIRM CHECK-IN UPCOMING" at bounding box center [354, 169] width 61 height 12
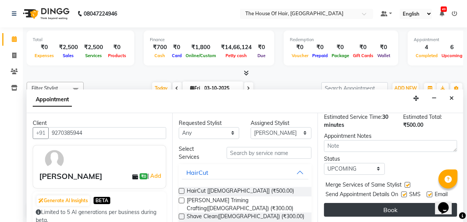
click at [387, 203] on button "Book" at bounding box center [390, 210] width 133 height 14
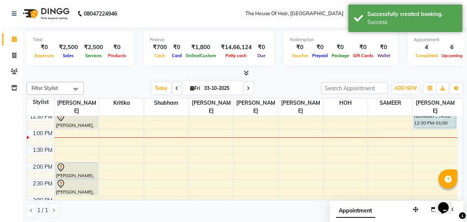
scroll to position [154, 0]
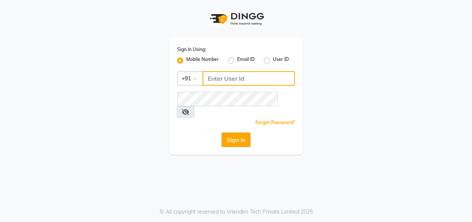
type input "8263956805"
click at [235, 132] on button "Sign In" at bounding box center [236, 139] width 29 height 14
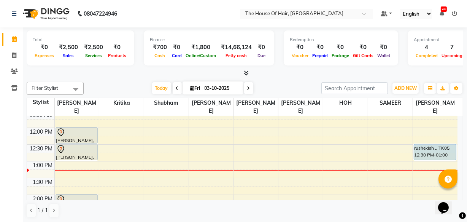
scroll to position [122, 0]
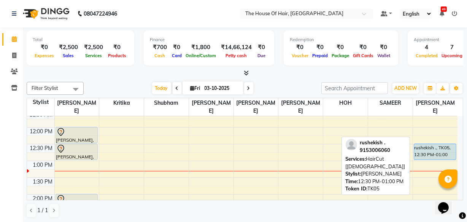
click at [429, 152] on div "rushekish ., TK05, 12:30 PM-01:00 PM, HairCut [[DEMOGRAPHIC_DATA]]" at bounding box center [435, 152] width 42 height 16
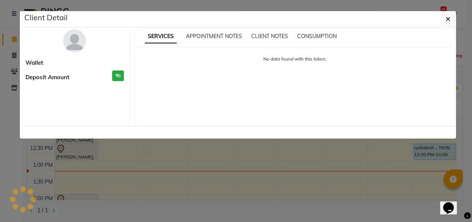
select select "5"
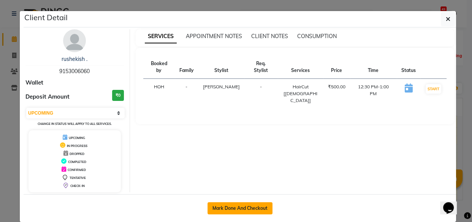
click at [240, 206] on button "Mark Done And Checkout" at bounding box center [240, 208] width 65 height 12
select select "5992"
select select "service"
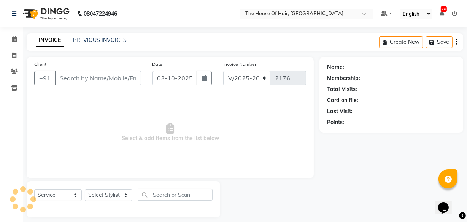
type input "9153006060"
select select "91289"
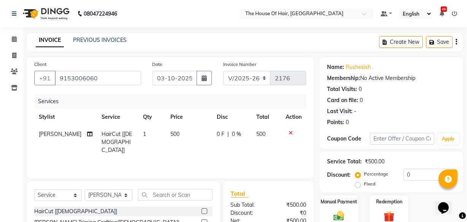
click at [170, 134] on span "500" at bounding box center [174, 133] width 9 height 7
select select "91289"
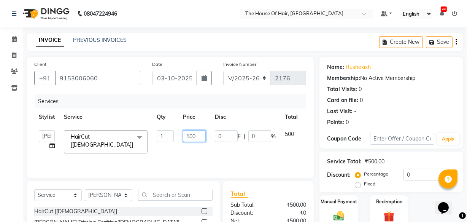
click at [189, 137] on input "500" at bounding box center [194, 136] width 23 height 12
type input "400"
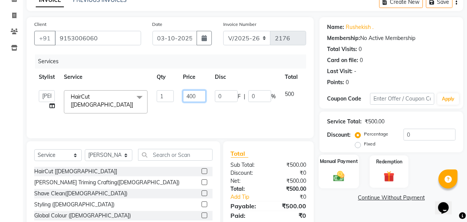
scroll to position [76, 0]
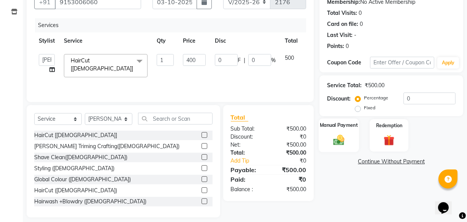
click at [337, 133] on img at bounding box center [339, 139] width 18 height 13
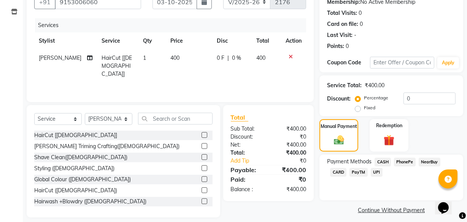
click at [379, 170] on span "UPI" at bounding box center [377, 172] width 12 height 9
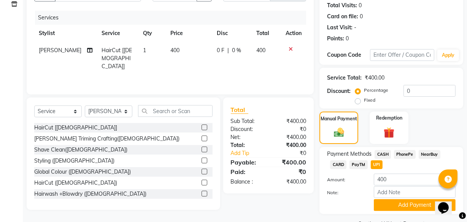
scroll to position [103, 0]
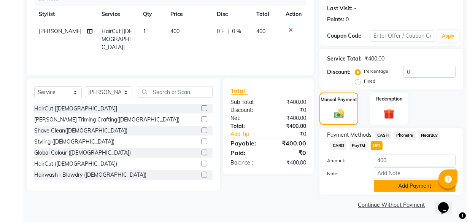
click at [399, 190] on button "Add Payment" at bounding box center [415, 186] width 82 height 12
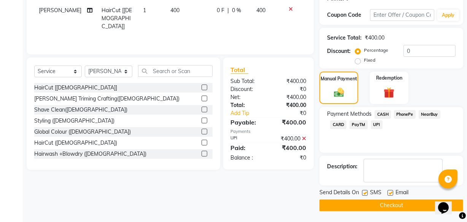
scroll to position [124, 0]
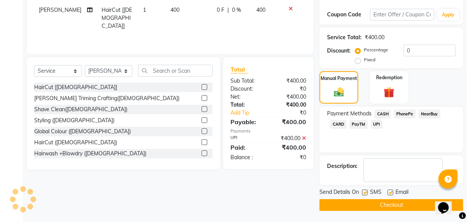
click at [380, 207] on button "Checkout" at bounding box center [391, 205] width 144 height 12
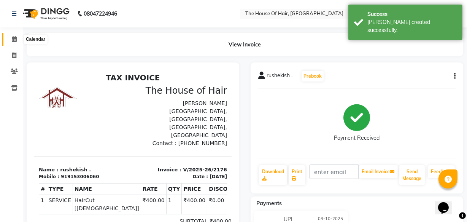
click at [12, 37] on icon at bounding box center [14, 39] width 5 height 6
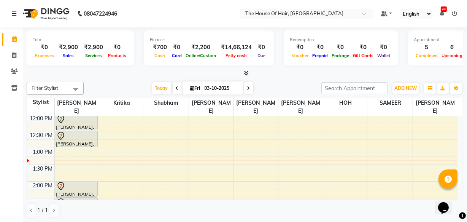
scroll to position [137, 0]
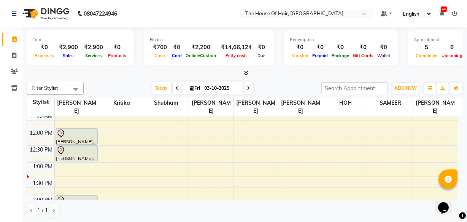
scroll to position [129, 0]
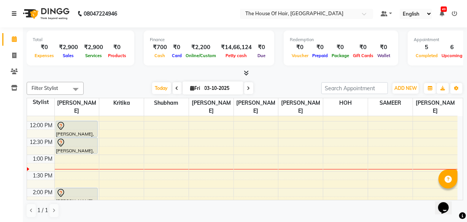
click at [12, 13] on icon at bounding box center [14, 13] width 5 height 5
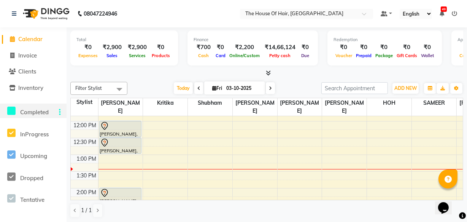
click at [11, 110] on icon at bounding box center [11, 111] width 8 height 10
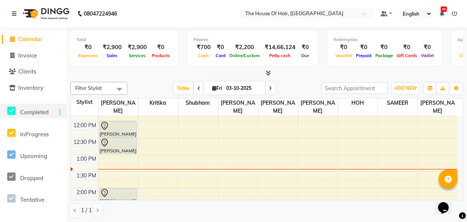
click at [11, 11] on div "08047224946" at bounding box center [64, 13] width 117 height 21
click at [15, 13] on icon at bounding box center [14, 13] width 5 height 5
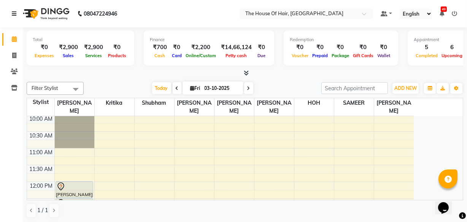
scroll to position [111, 0]
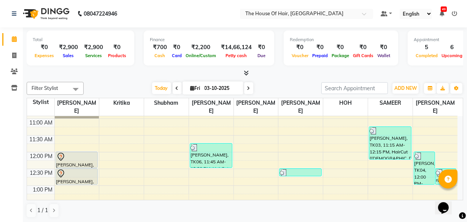
scroll to position [100, 0]
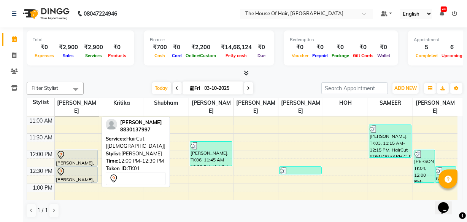
click at [72, 164] on div at bounding box center [77, 165] width 42 height 3
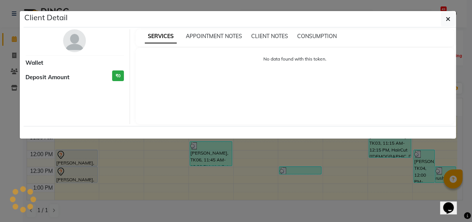
select select "7"
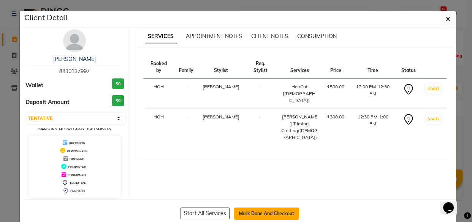
click at [275, 212] on button "Mark Done And Checkout" at bounding box center [266, 213] width 65 height 12
select select "service"
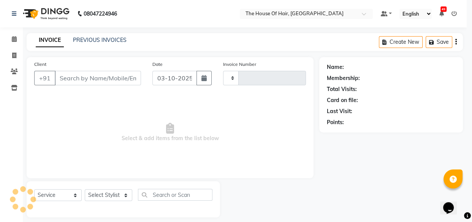
type input "2177"
select select "5992"
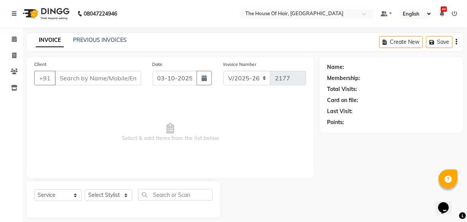
type input "8830137997"
select select "42812"
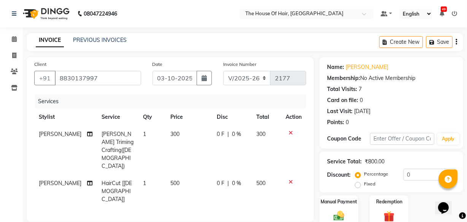
click at [170, 135] on span "300" at bounding box center [174, 133] width 9 height 7
select select "42812"
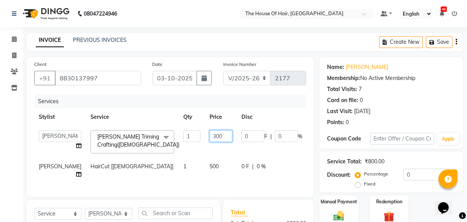
click at [210, 134] on input "300" at bounding box center [221, 136] width 23 height 12
type input "3"
type input "6"
type input "400"
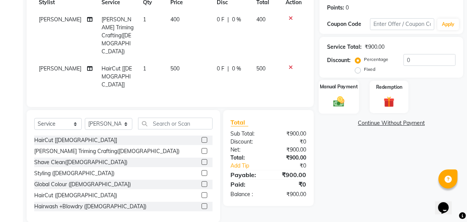
scroll to position [108, 0]
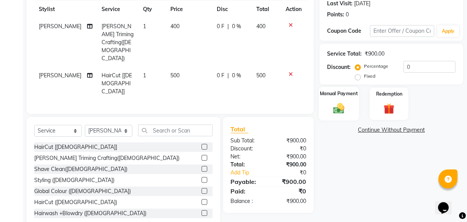
click at [345, 104] on img at bounding box center [339, 108] width 18 height 13
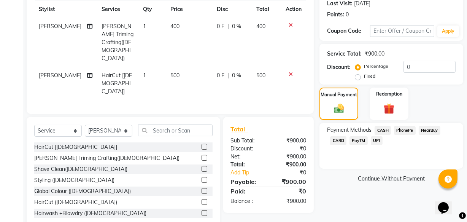
click at [380, 127] on span "CASH" at bounding box center [383, 130] width 16 height 9
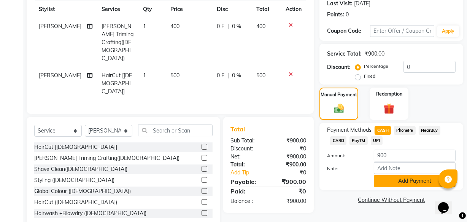
click at [426, 176] on button "Add Payment" at bounding box center [415, 181] width 82 height 12
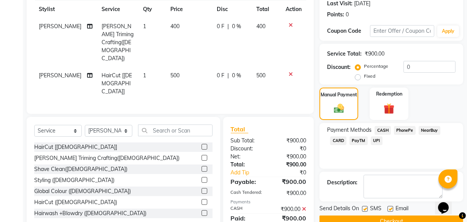
scroll to position [124, 0]
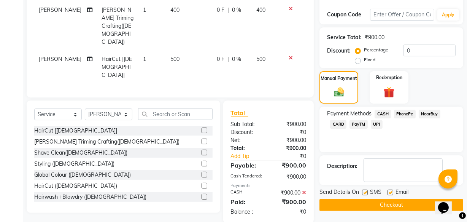
click at [374, 205] on button "Checkout" at bounding box center [391, 205] width 144 height 12
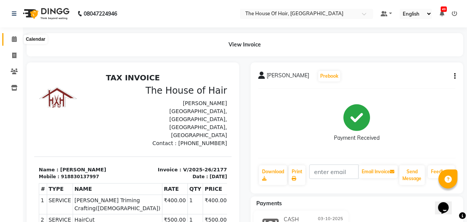
click at [17, 41] on span at bounding box center [14, 39] width 13 height 9
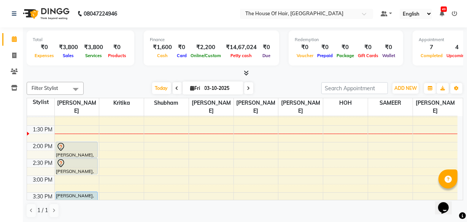
scroll to position [175, 0]
click at [325, 142] on div "8:00 AM 8:30 AM 9:00 AM 9:30 AM 10:00 AM 10:30 AM 11:00 AM 11:30 AM 12:00 PM 12…" at bounding box center [242, 175] width 431 height 468
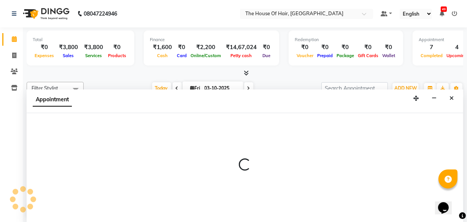
scroll to position [0, 0]
select select "80392"
select select "840"
select select "tentative"
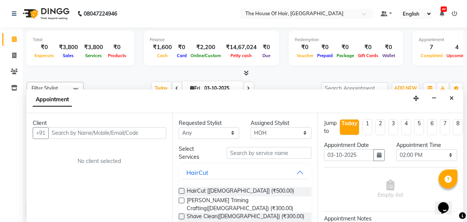
click at [55, 134] on input "text" at bounding box center [107, 133] width 118 height 12
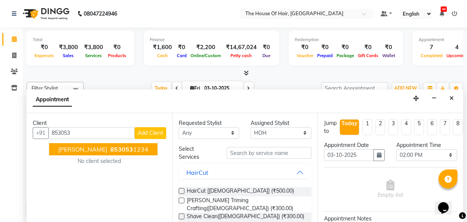
click at [89, 151] on span "[PERSON_NAME]" at bounding box center [82, 149] width 49 height 8
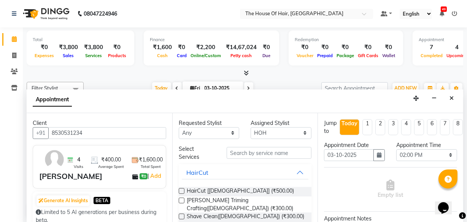
type input "8530531234"
click at [182, 191] on label at bounding box center [182, 191] width 6 height 6
click at [182, 191] on input "checkbox" at bounding box center [181, 191] width 5 height 5
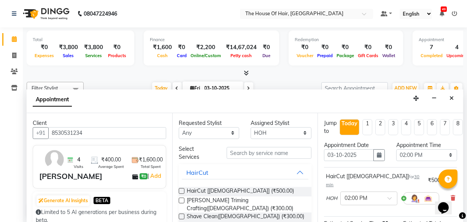
click at [182, 188] on label at bounding box center [182, 191] width 6 height 6
click at [182, 189] on input "checkbox" at bounding box center [181, 191] width 5 height 5
checkbox input "false"
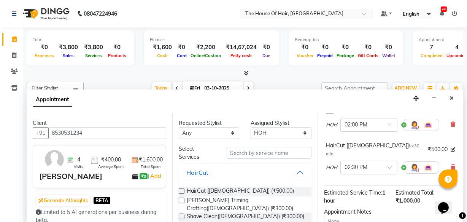
scroll to position [73, 0]
click at [443, 158] on div "HOH × 02:30 PM" at bounding box center [390, 168] width 129 height 20
click at [451, 165] on icon at bounding box center [453, 167] width 5 height 5
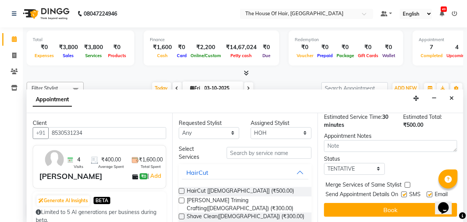
scroll to position [110, 0]
click at [407, 182] on label at bounding box center [408, 185] width 6 height 6
click at [407, 183] on input "checkbox" at bounding box center [407, 185] width 5 height 5
checkbox input "true"
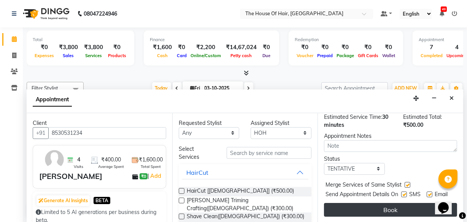
click at [356, 203] on button "Book" at bounding box center [390, 210] width 133 height 14
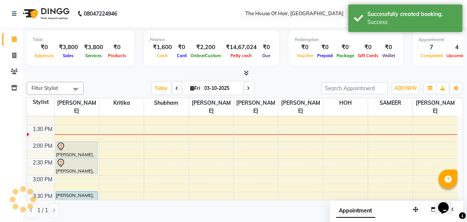
scroll to position [0, 0]
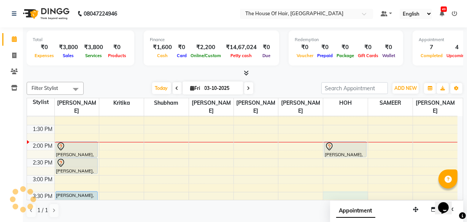
click at [329, 194] on div "8:00 AM 8:30 AM 9:00 AM 9:30 AM 10:00 AM 10:30 AM 11:00 AM 11:30 AM 12:00 PM 12…" at bounding box center [242, 175] width 431 height 468
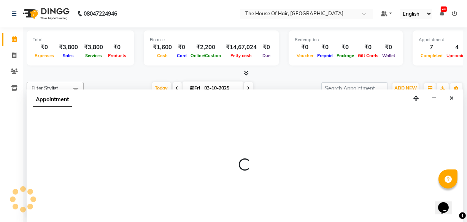
select select "80392"
select select "930"
select select "tentative"
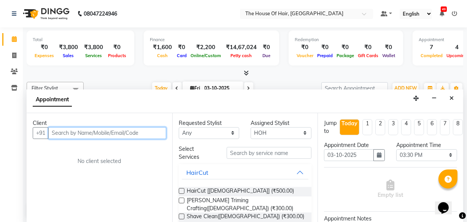
click at [59, 128] on input "text" at bounding box center [107, 133] width 118 height 12
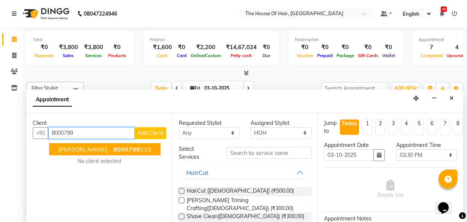
click at [113, 148] on span "8000799" at bounding box center [126, 149] width 27 height 8
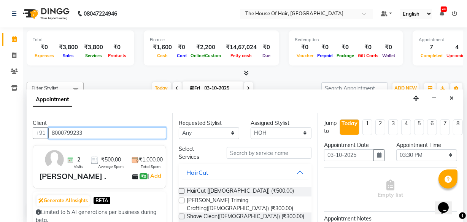
type input "8000799233"
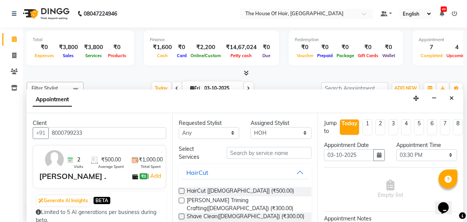
click at [179, 191] on label at bounding box center [182, 191] width 6 height 6
click at [179, 191] on input "checkbox" at bounding box center [181, 191] width 5 height 5
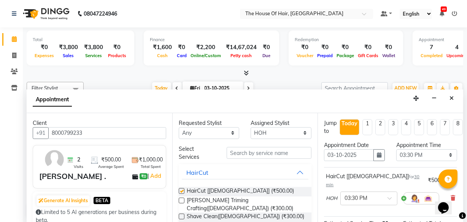
checkbox input "false"
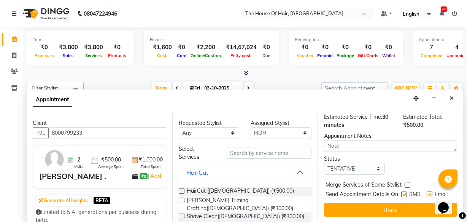
scroll to position [110, 0]
click at [407, 182] on label at bounding box center [408, 185] width 6 height 6
click at [407, 183] on input "checkbox" at bounding box center [407, 185] width 5 height 5
checkbox input "true"
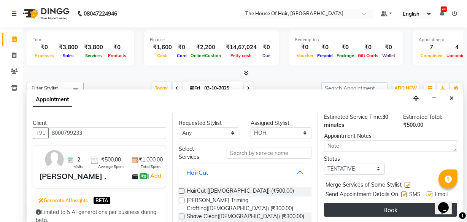
click at [384, 205] on button "Book" at bounding box center [390, 210] width 133 height 14
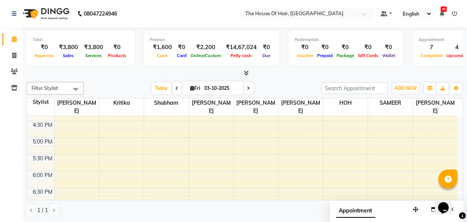
scroll to position [280, 0]
click at [67, 154] on div "8:00 AM 8:30 AM 9:00 AM 9:30 AM 10:00 AM 10:30 AM 11:00 AM 11:30 AM 12:00 PM 12…" at bounding box center [242, 70] width 431 height 468
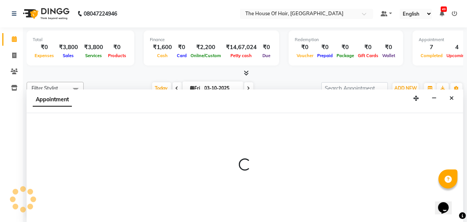
scroll to position [0, 0]
select select "42812"
select select "1050"
select select "tentative"
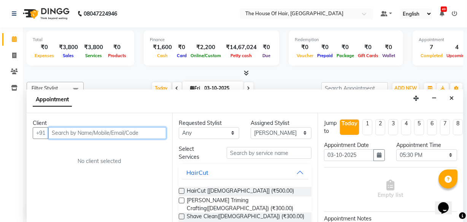
click at [62, 135] on input "text" at bounding box center [107, 133] width 118 height 12
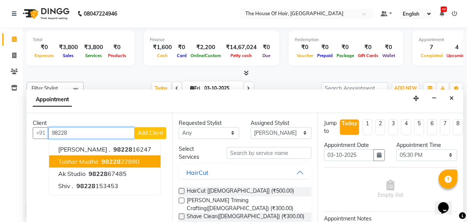
click at [71, 162] on span "Tushar Mudhe" at bounding box center [78, 161] width 40 height 8
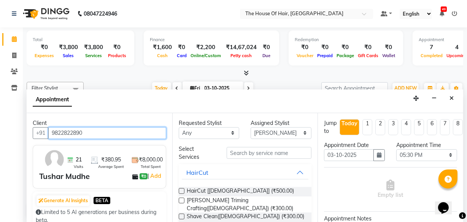
type input "9822822890"
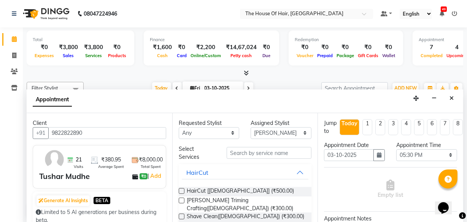
click at [183, 192] on label at bounding box center [182, 191] width 6 height 6
click at [183, 192] on input "checkbox" at bounding box center [181, 191] width 5 height 5
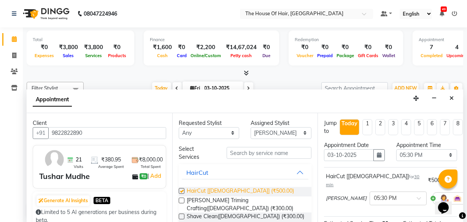
checkbox input "false"
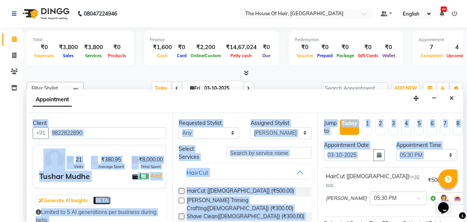
drag, startPoint x: 318, startPoint y: 178, endPoint x: 307, endPoint y: 108, distance: 70.4
click at [307, 108] on app-booking "Appointment Client +91 9822822890 21 Visits ₹380.95 Average Spent ₹8,000.00 Tot…" at bounding box center [245, 155] width 437 height 133
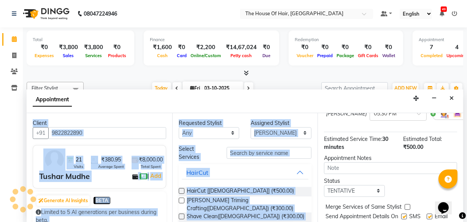
scroll to position [108, 0]
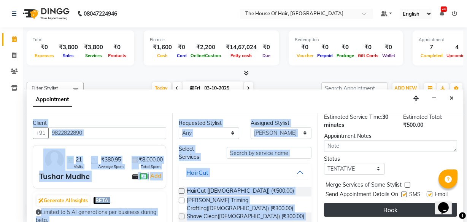
click at [378, 208] on button "Book" at bounding box center [390, 210] width 133 height 14
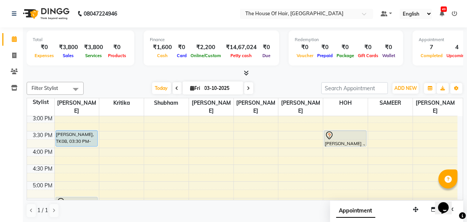
scroll to position [235, 0]
click at [332, 167] on div "8:00 AM 8:30 AM 9:00 AM 9:30 AM 10:00 AM 10:30 AM 11:00 AM 11:30 AM 12:00 PM 12…" at bounding box center [242, 115] width 431 height 468
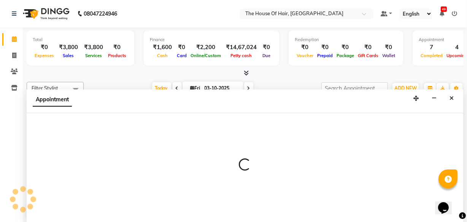
scroll to position [0, 0]
select select "80392"
select select "990"
select select "tentative"
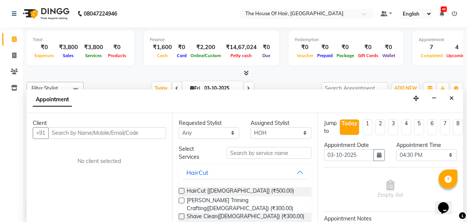
click at [56, 137] on input "text" at bounding box center [107, 133] width 118 height 12
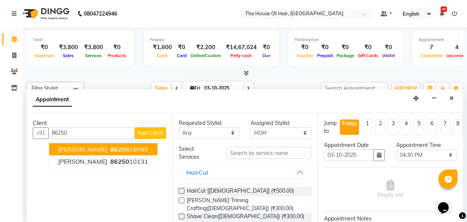
click at [109, 150] on ngb-highlight "86250 19085" at bounding box center [129, 149] width 40 height 8
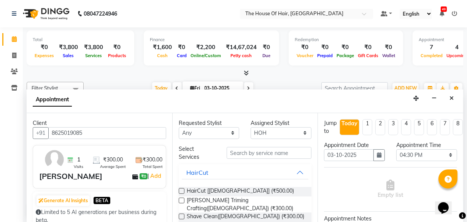
type input "8625019085"
click at [180, 190] on label at bounding box center [182, 191] width 6 height 6
click at [180, 190] on input "checkbox" at bounding box center [181, 191] width 5 height 5
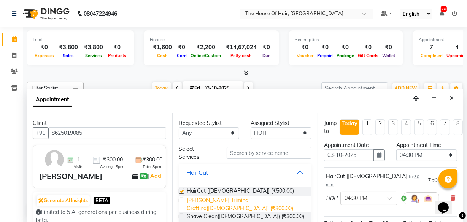
checkbox input "false"
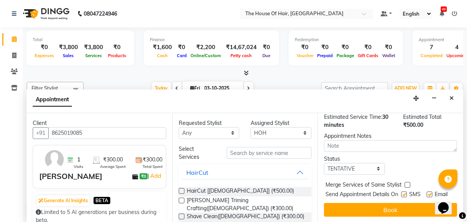
scroll to position [110, 0]
click at [408, 182] on label at bounding box center [408, 185] width 6 height 6
click at [408, 183] on input "checkbox" at bounding box center [407, 185] width 5 height 5
checkbox input "true"
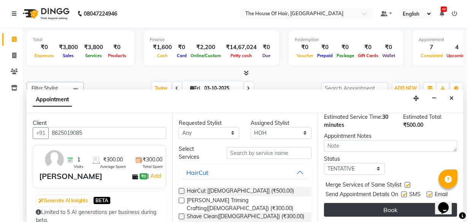
click at [396, 203] on button "Book" at bounding box center [390, 210] width 133 height 14
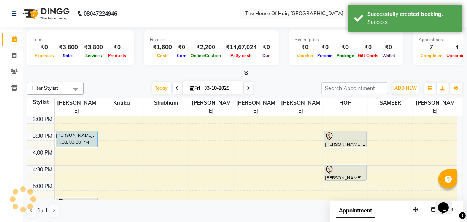
scroll to position [0, 0]
click at [17, 73] on icon at bounding box center [14, 71] width 7 height 6
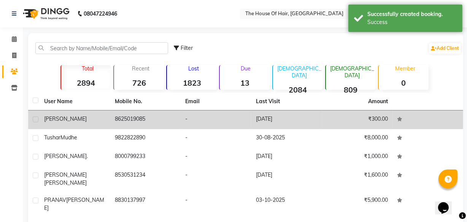
click at [101, 114] on td "[PERSON_NAME]" at bounding box center [75, 119] width 71 height 19
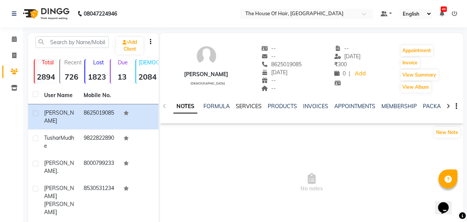
click at [243, 106] on link "SERVICES" at bounding box center [249, 106] width 26 height 7
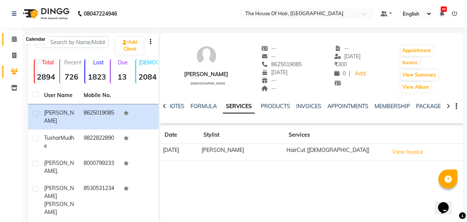
click at [12, 37] on icon at bounding box center [14, 39] width 5 height 6
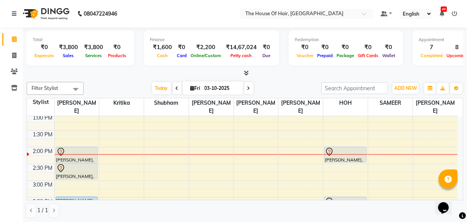
scroll to position [172, 0]
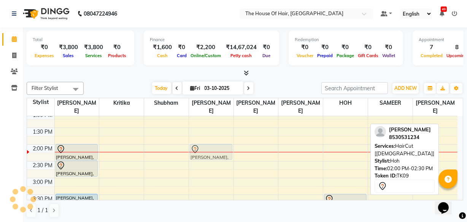
drag, startPoint x: 346, startPoint y: 149, endPoint x: 202, endPoint y: 151, distance: 144.9
click at [202, 151] on tr "[PERSON_NAME], TK01, 12:00 PM-12:30 PM, HairCut [[DEMOGRAPHIC_DATA]] [PERSON_NA…" at bounding box center [242, 178] width 431 height 468
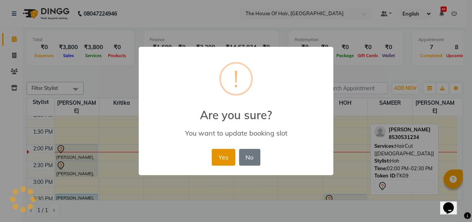
click at [224, 157] on button "Yes" at bounding box center [223, 157] width 23 height 17
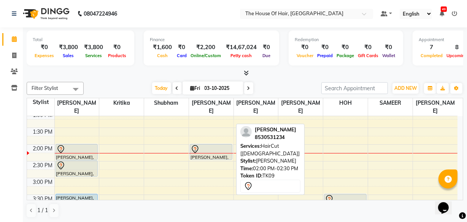
click at [211, 156] on div "[PERSON_NAME], TK09, 02:00 PM-02:30 PM, HairCut [[DEMOGRAPHIC_DATA]]" at bounding box center [211, 151] width 42 height 15
click at [209, 149] on div at bounding box center [211, 149] width 41 height 9
select select "7"
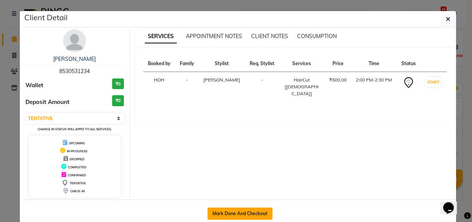
click at [233, 215] on button "Mark Done And Checkout" at bounding box center [240, 213] width 65 height 12
select select "5992"
select select "service"
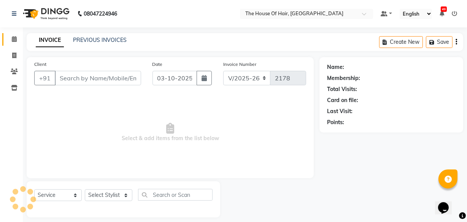
type input "8530531234"
select select "57808"
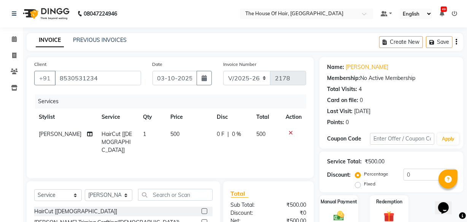
click at [170, 137] on span "500" at bounding box center [174, 133] width 9 height 7
select select "57808"
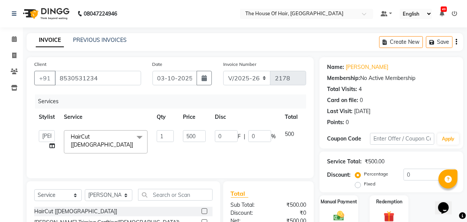
scroll to position [49, 0]
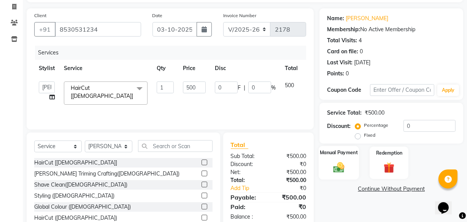
click at [338, 166] on img at bounding box center [339, 166] width 18 height 13
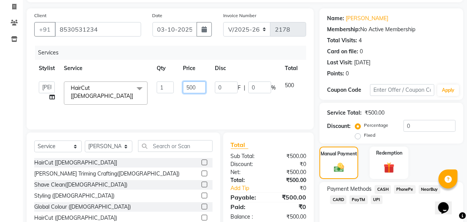
click at [196, 87] on input "500" at bounding box center [194, 87] width 23 height 12
type input "5"
type input "400"
click at [378, 199] on span "UPI" at bounding box center [377, 199] width 12 height 9
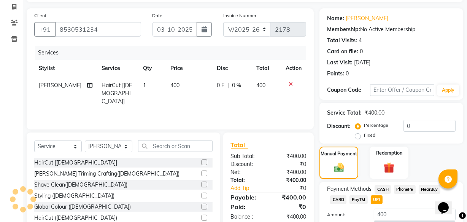
scroll to position [103, 0]
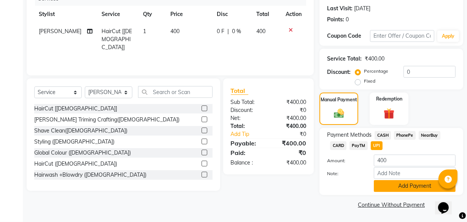
click at [393, 181] on button "Add Payment" at bounding box center [415, 186] width 82 height 12
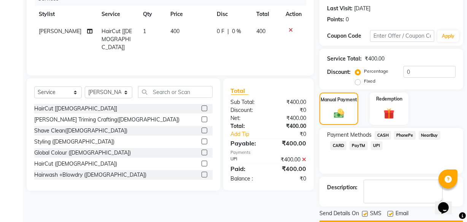
scroll to position [124, 0]
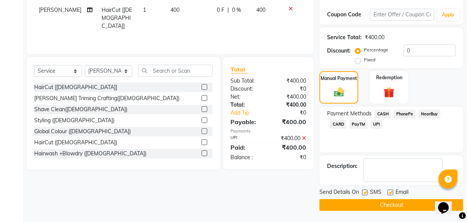
click at [362, 206] on button "Checkout" at bounding box center [391, 205] width 144 height 12
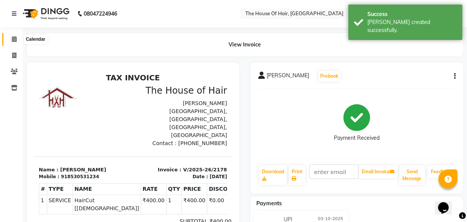
click at [16, 38] on icon at bounding box center [14, 39] width 5 height 6
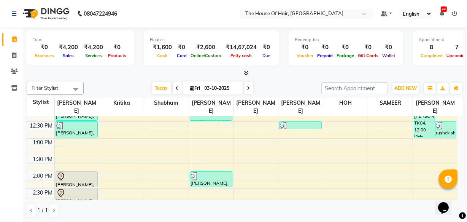
scroll to position [145, 0]
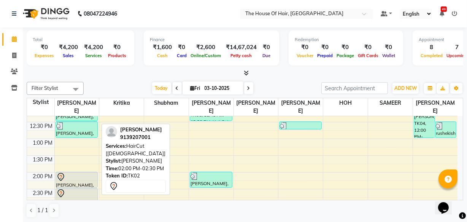
click at [70, 186] on div at bounding box center [77, 187] width 42 height 3
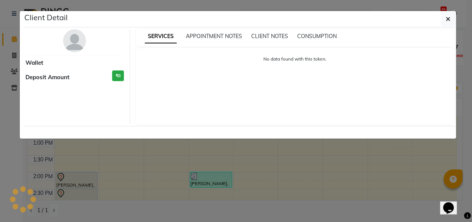
select select "7"
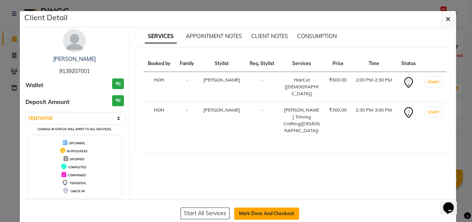
click at [259, 213] on button "Mark Done And Checkout" at bounding box center [266, 213] width 65 height 12
select select "5992"
select select "service"
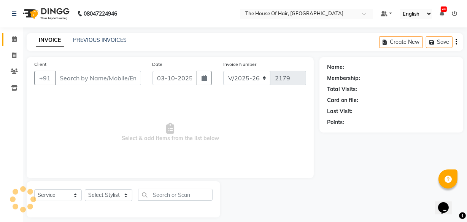
type input "9139207001"
select select "42812"
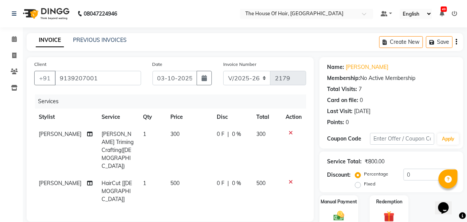
click at [290, 132] on icon at bounding box center [291, 132] width 4 height 5
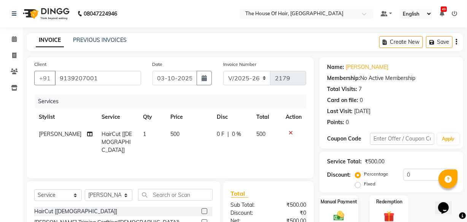
scroll to position [83, 0]
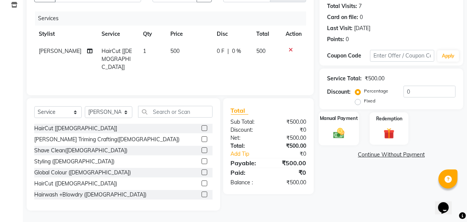
click at [328, 133] on div "Manual Payment" at bounding box center [339, 128] width 40 height 34
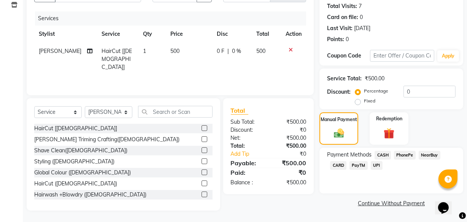
click at [373, 165] on span "UPI" at bounding box center [377, 165] width 12 height 9
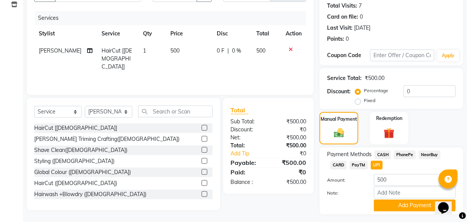
scroll to position [103, 0]
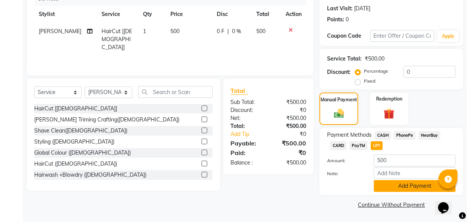
click at [399, 189] on button "Add Payment" at bounding box center [415, 186] width 82 height 12
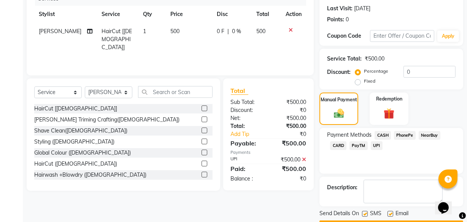
scroll to position [124, 0]
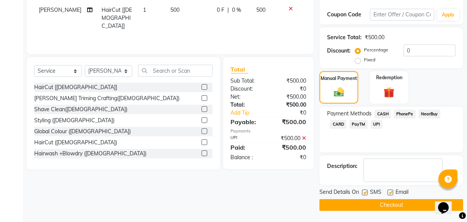
click at [352, 204] on button "Checkout" at bounding box center [391, 205] width 144 height 12
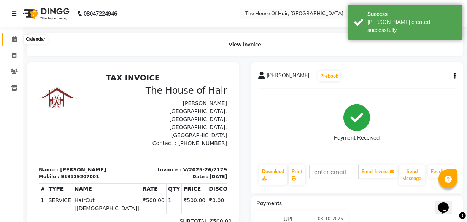
click at [15, 37] on icon at bounding box center [14, 39] width 5 height 6
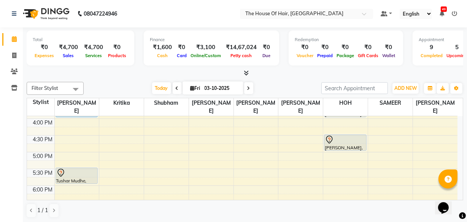
scroll to position [264, 0]
click at [59, 137] on div "8:00 AM 8:30 AM 9:00 AM 9:30 AM 10:00 AM 10:30 AM 11:00 AM 11:30 AM 12:00 PM 12…" at bounding box center [242, 86] width 431 height 468
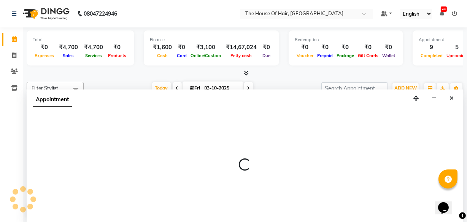
scroll to position [0, 0]
select select "42812"
select select "990"
select select "tentative"
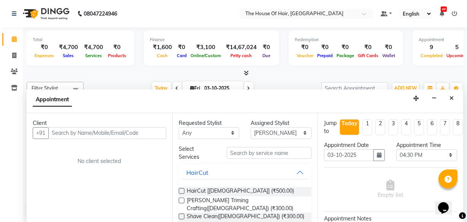
click at [57, 135] on input "text" at bounding box center [107, 133] width 118 height 12
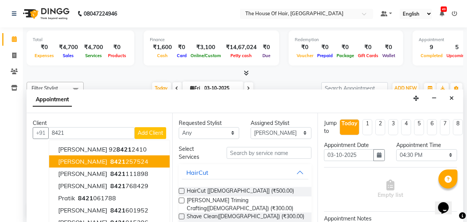
click at [77, 160] on button "[PERSON_NAME] 8421 257524" at bounding box center [109, 161] width 121 height 12
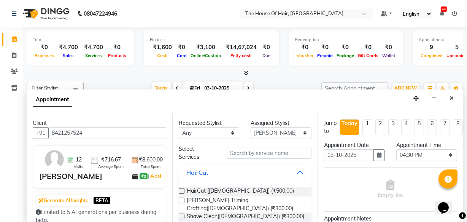
type input "8421257524"
click at [182, 189] on label at bounding box center [182, 191] width 6 height 6
click at [182, 189] on input "checkbox" at bounding box center [181, 191] width 5 height 5
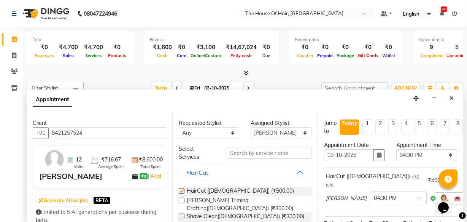
checkbox input "false"
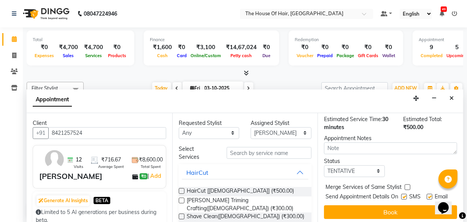
scroll to position [111, 0]
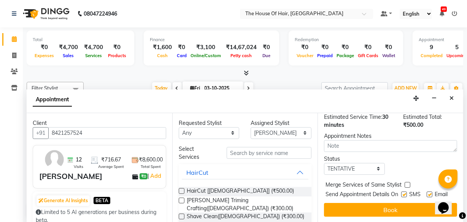
click at [407, 182] on label at bounding box center [408, 185] width 6 height 6
click at [407, 183] on input "checkbox" at bounding box center [407, 185] width 5 height 5
checkbox input "true"
click at [347, 163] on select "Select TENTATIVE CONFIRM CHECK-IN UPCOMING" at bounding box center [354, 169] width 61 height 12
select select "upcoming"
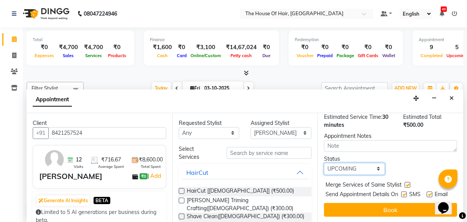
click at [324, 163] on select "Select TENTATIVE CONFIRM CHECK-IN UPCOMING" at bounding box center [354, 169] width 61 height 12
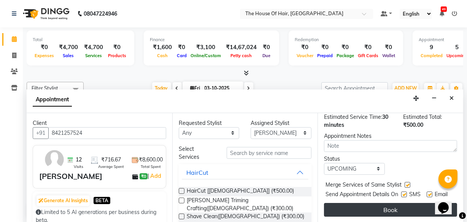
click at [392, 205] on button "Book" at bounding box center [390, 210] width 133 height 14
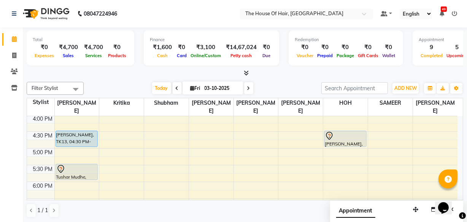
scroll to position [272, 0]
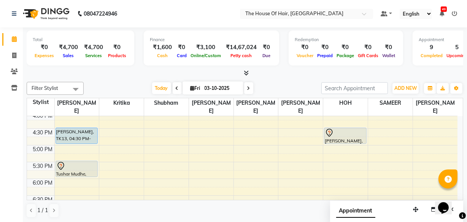
click at [327, 163] on div "8:00 AM 8:30 AM 9:00 AM 9:30 AM 10:00 AM 10:30 AM 11:00 AM 11:30 AM 12:00 PM 12…" at bounding box center [242, 78] width 431 height 468
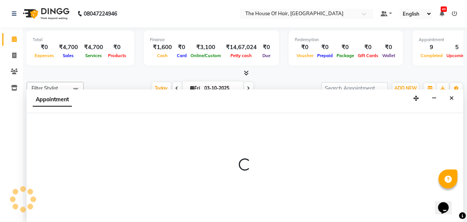
scroll to position [0, 0]
select select "80392"
select select "1050"
select select "tentative"
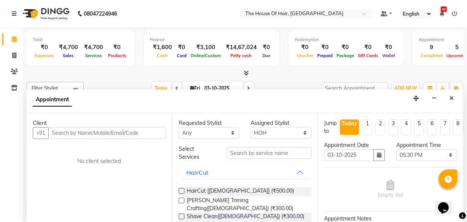
click at [55, 129] on input "text" at bounding box center [107, 133] width 118 height 12
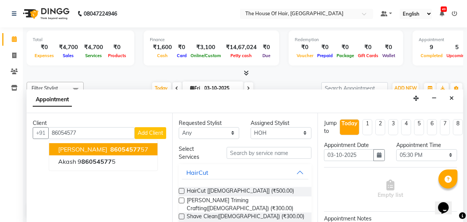
click at [110, 146] on span "86054577" at bounding box center [125, 149] width 30 height 8
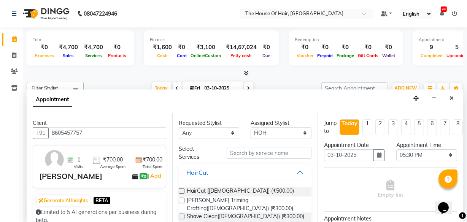
type input "8605457757"
click at [181, 188] on label at bounding box center [182, 191] width 6 height 6
click at [181, 189] on input "checkbox" at bounding box center [181, 191] width 5 height 5
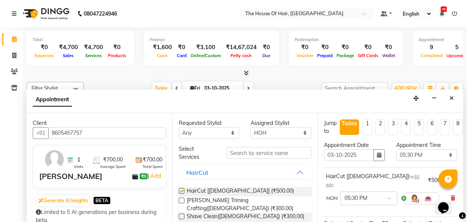
checkbox input "false"
click at [182, 199] on label at bounding box center [182, 200] width 6 height 6
click at [182, 199] on input "checkbox" at bounding box center [181, 201] width 5 height 5
checkbox input "false"
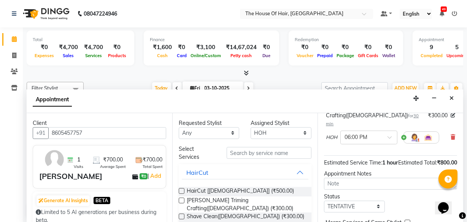
scroll to position [112, 0]
click at [406, 219] on label at bounding box center [408, 222] width 6 height 6
click at [406, 220] on input "checkbox" at bounding box center [407, 222] width 5 height 5
checkbox input "true"
click at [363, 200] on select "Select TENTATIVE CONFIRM CHECK-IN UPCOMING" at bounding box center [354, 206] width 61 height 12
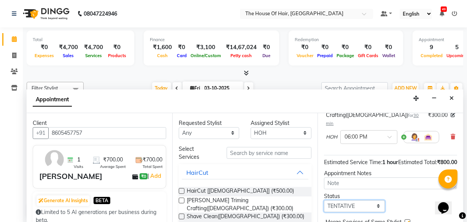
select select "upcoming"
click at [324, 200] on select "Select TENTATIVE CONFIRM CHECK-IN UPCOMING" at bounding box center [354, 206] width 61 height 12
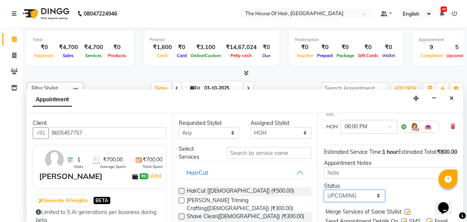
scroll to position [145, 0]
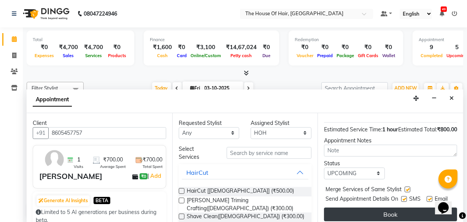
click at [390, 207] on button "Book" at bounding box center [390, 214] width 133 height 14
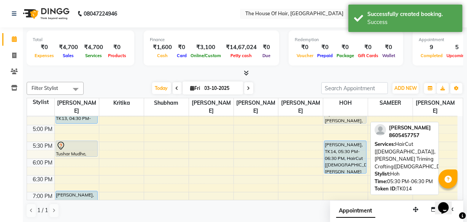
scroll to position [293, 0]
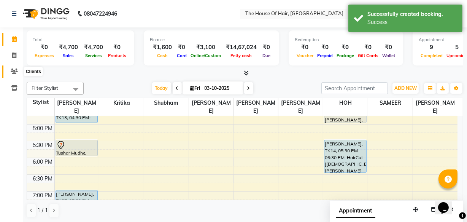
click at [14, 72] on icon at bounding box center [14, 71] width 7 height 6
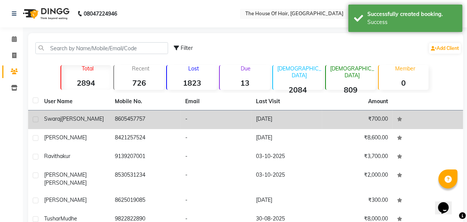
click at [102, 116] on div "[PERSON_NAME]" at bounding box center [75, 119] width 62 height 8
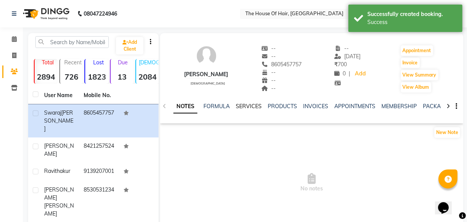
click at [253, 105] on link "SERVICES" at bounding box center [249, 106] width 26 height 7
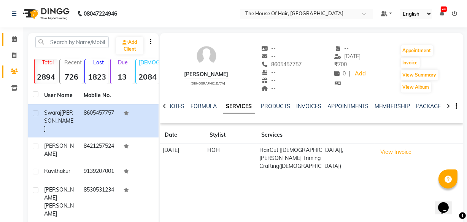
click at [16, 36] on icon at bounding box center [14, 39] width 5 height 6
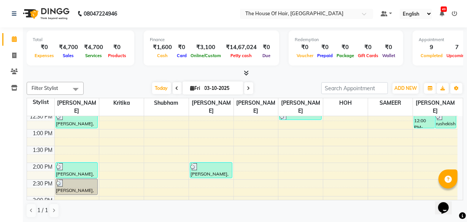
scroll to position [148, 0]
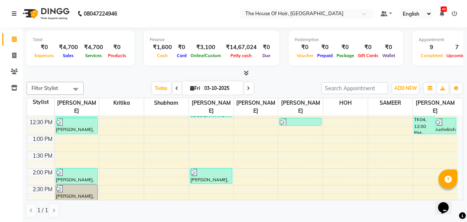
click at [217, 89] on input "03-10-2025" at bounding box center [221, 88] width 38 height 11
select select "10"
select select "2025"
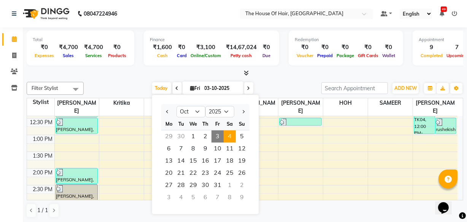
click at [232, 141] on span "4" at bounding box center [230, 136] width 12 height 12
type input "04-10-2025"
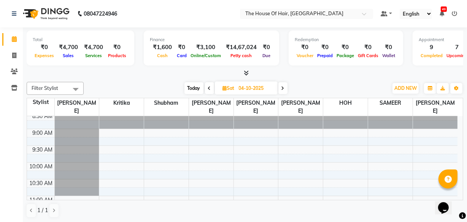
scroll to position [0, 0]
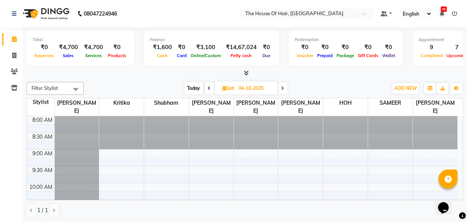
click at [243, 86] on input "04-10-2025" at bounding box center [256, 88] width 38 height 11
select select "10"
select select "2025"
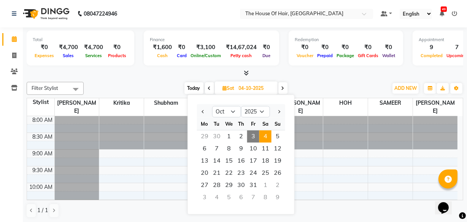
click at [248, 137] on span "3" at bounding box center [253, 136] width 12 height 12
type input "03-10-2025"
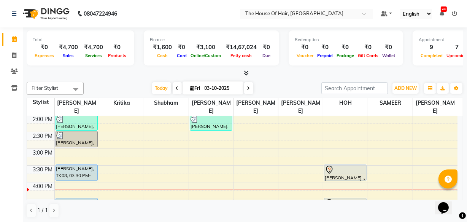
scroll to position [203, 0]
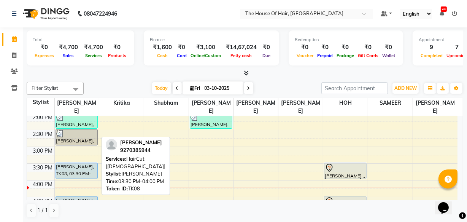
click at [73, 169] on div "[PERSON_NAME], TK08, 03:30 PM-04:00 PM, HairCut [[DEMOGRAPHIC_DATA]]" at bounding box center [77, 171] width 42 height 16
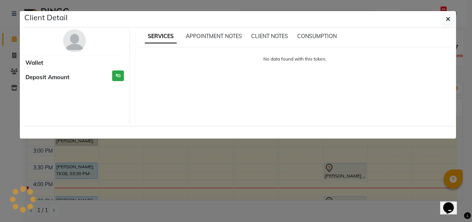
select select "5"
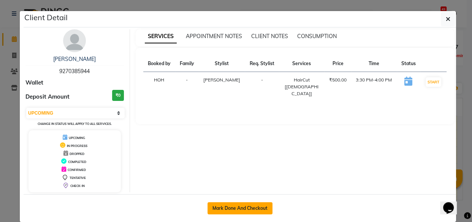
click at [251, 209] on button "Mark Done And Checkout" at bounding box center [240, 208] width 65 height 12
select select "5992"
select select "service"
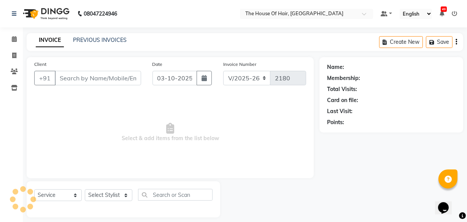
type input "9270385944"
select select "42812"
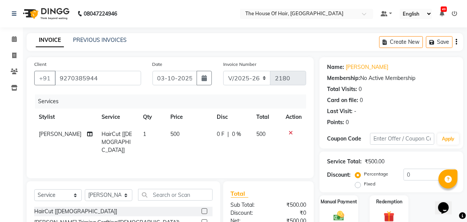
scroll to position [83, 0]
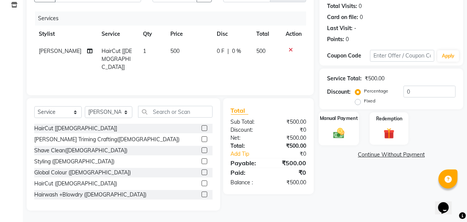
click at [344, 141] on div "Manual Payment" at bounding box center [339, 128] width 40 height 34
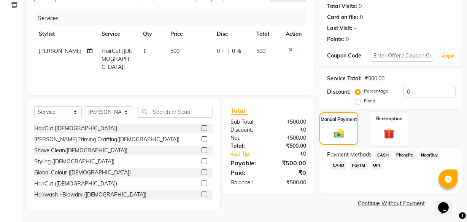
click at [378, 166] on span "UPI" at bounding box center [377, 165] width 12 height 9
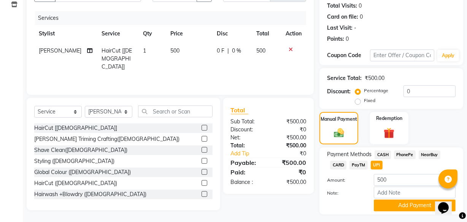
scroll to position [103, 0]
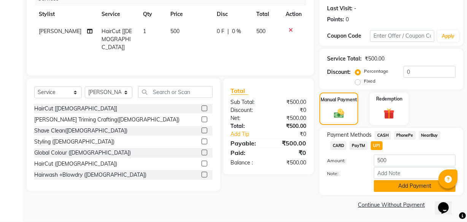
click at [408, 187] on button "Add Payment" at bounding box center [415, 186] width 82 height 12
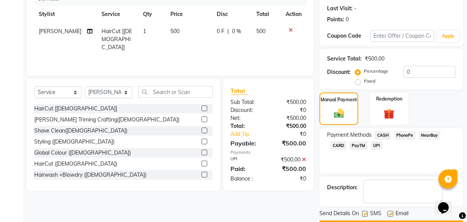
scroll to position [124, 0]
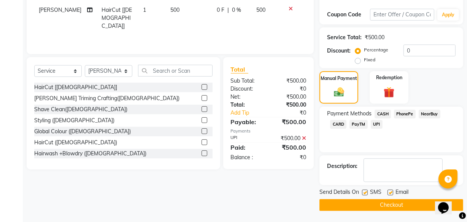
click at [380, 205] on button "Checkout" at bounding box center [391, 205] width 144 height 12
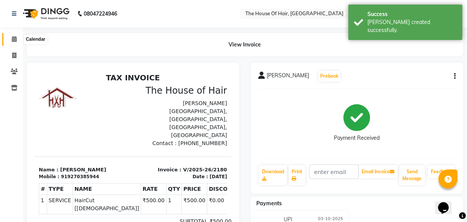
click at [15, 41] on icon at bounding box center [14, 39] width 5 height 6
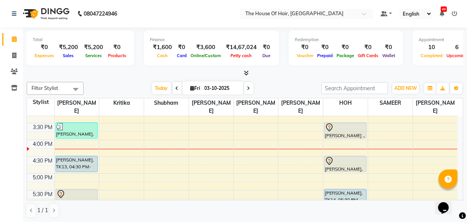
scroll to position [244, 0]
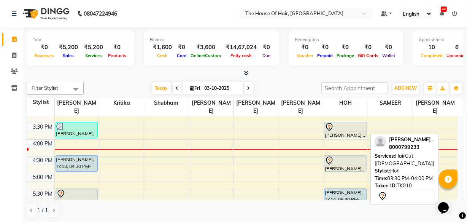
click at [346, 131] on div "[PERSON_NAME] ., TK10, 03:30 PM-04:00 PM, HairCut [[DEMOGRAPHIC_DATA]]" at bounding box center [345, 130] width 42 height 16
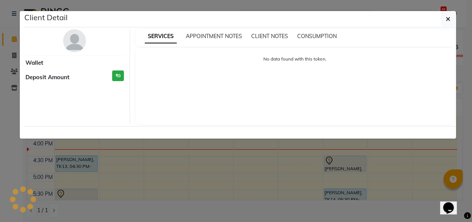
select select "7"
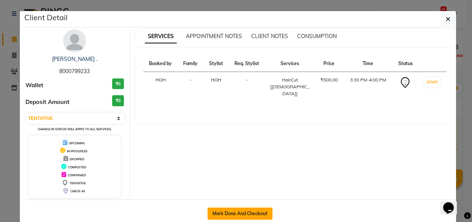
click at [236, 212] on button "Mark Done And Checkout" at bounding box center [240, 213] width 65 height 12
select select "service"
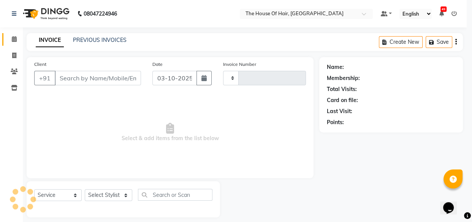
type input "2181"
select select "5992"
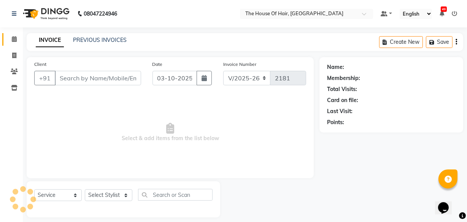
type input "8000799233"
select select "80392"
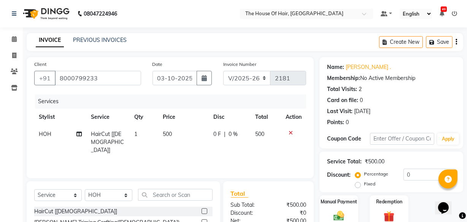
click at [202, 210] on label at bounding box center [205, 211] width 6 height 6
click at [202, 210] on input "checkbox" at bounding box center [204, 211] width 5 height 5
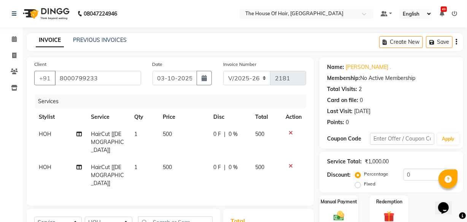
checkbox input "false"
click at [52, 138] on td "HOH" at bounding box center [60, 142] width 52 height 33
select select "80392"
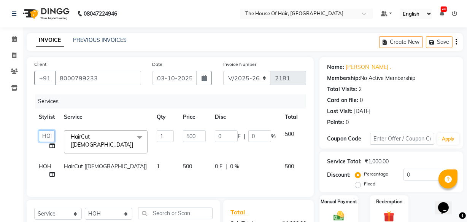
click at [50, 134] on select "[PERSON_NAME] [PERSON_NAME] [PERSON_NAME] [PERSON_NAME] [PERSON_NAME] [PERSON_N…" at bounding box center [47, 136] width 16 height 12
select select "90281"
click at [43, 163] on span "HOH" at bounding box center [45, 166] width 13 height 7
select select "80392"
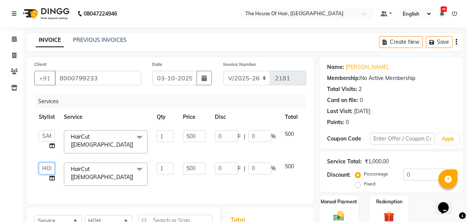
click at [45, 162] on select "[PERSON_NAME] [PERSON_NAME] [PERSON_NAME] [PERSON_NAME] [PERSON_NAME] [PERSON_N…" at bounding box center [47, 168] width 16 height 12
select select "90281"
click at [189, 136] on input "500" at bounding box center [194, 136] width 23 height 12
type input "400"
click at [189, 164] on input "500" at bounding box center [194, 168] width 23 height 12
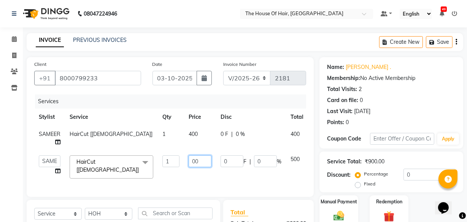
type input "400"
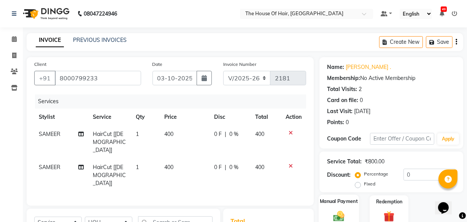
click at [343, 205] on div "Manual Payment" at bounding box center [339, 211] width 40 height 34
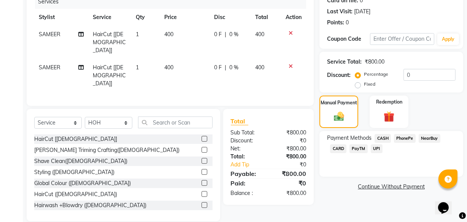
click at [377, 147] on span "UPI" at bounding box center [377, 148] width 12 height 9
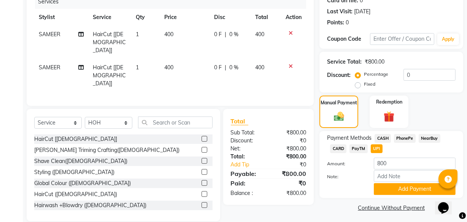
scroll to position [103, 0]
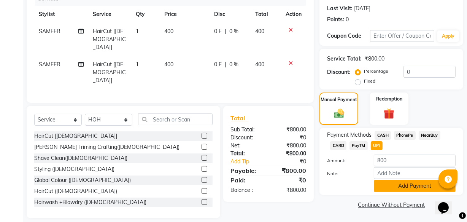
click at [407, 186] on button "Add Payment" at bounding box center [415, 186] width 82 height 12
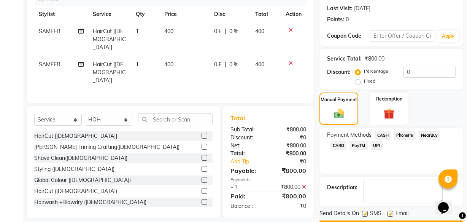
scroll to position [124, 0]
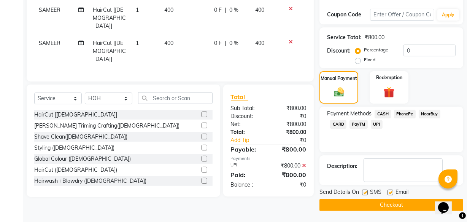
click at [394, 204] on button "Checkout" at bounding box center [391, 205] width 144 height 12
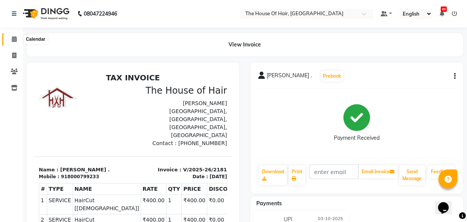
click at [16, 37] on icon at bounding box center [14, 39] width 5 height 6
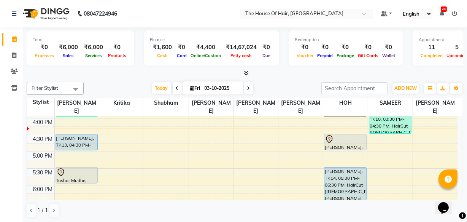
scroll to position [265, 0]
